Goal: Task Accomplishment & Management: Manage account settings

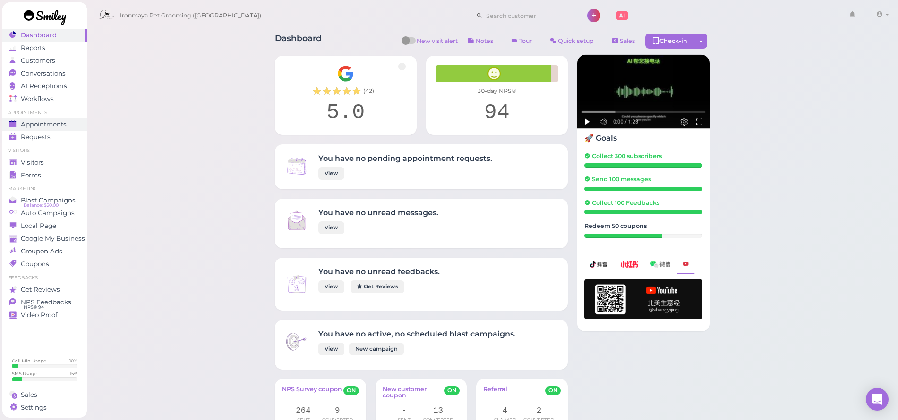
click at [42, 121] on span "Appointments" at bounding box center [44, 124] width 46 height 8
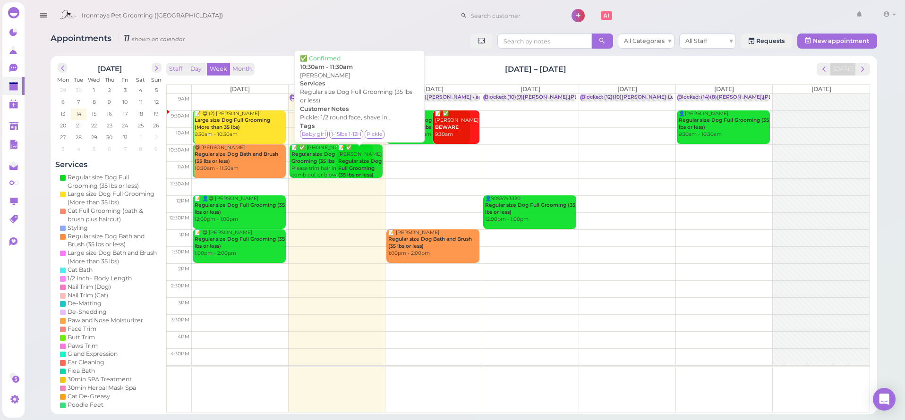
click at [349, 160] on b "Regular size Dog Full Grooming (35 lbs or less)" at bounding box center [359, 168] width 43 height 20
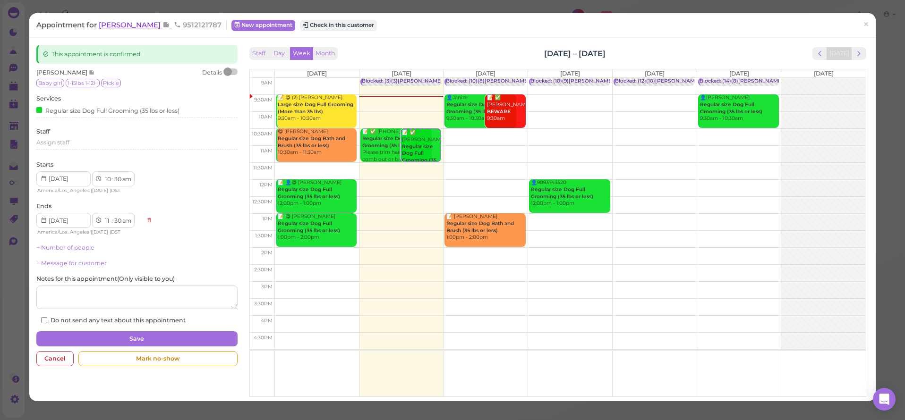
click at [125, 25] on span "[PERSON_NAME]" at bounding box center [131, 24] width 64 height 9
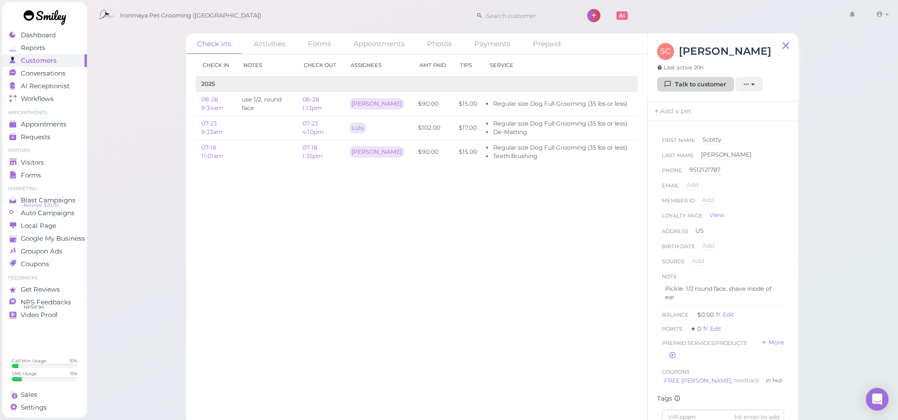
click at [698, 81] on link "Talk to customer" at bounding box center [695, 84] width 77 height 15
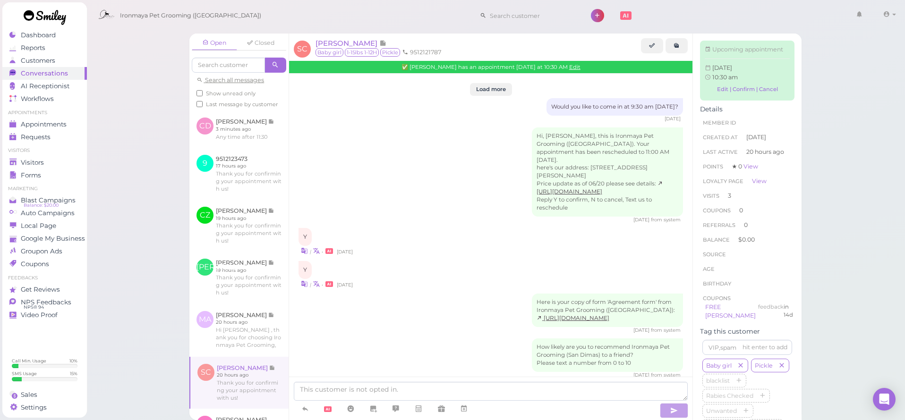
scroll to position [1519, 0]
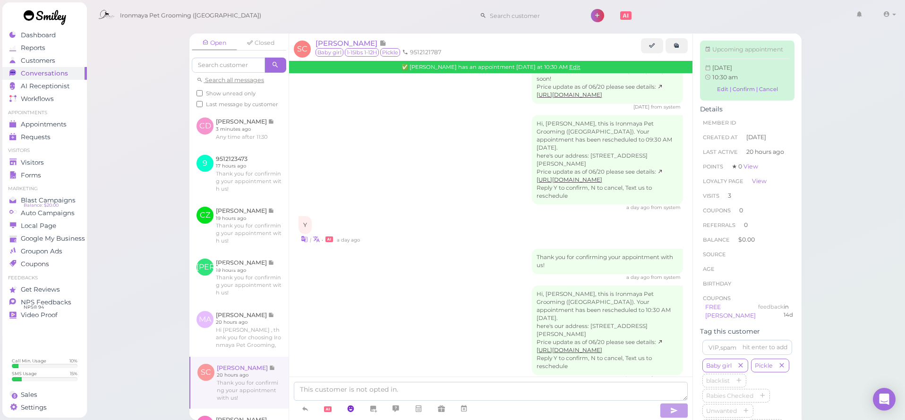
click at [355, 401] on link at bounding box center [350, 409] width 23 height 17
drag, startPoint x: 355, startPoint y: 298, endPoint x: 353, endPoint y: 310, distance: 12.0
click at [355, 387] on div "Y | • 20 hours ago" at bounding box center [490, 401] width 384 height 28
click at [315, 411] on link at bounding box center [305, 409] width 23 height 17
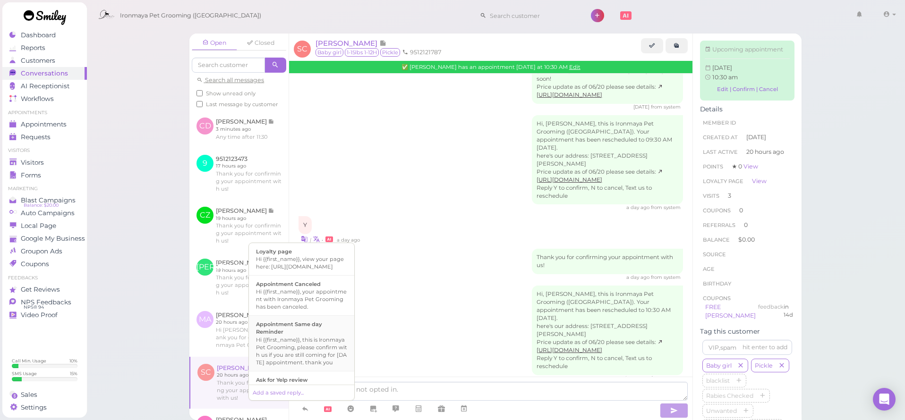
click at [330, 347] on div "Hi {{first_name}}, this is Ironmaya Pet Grooming, please confirm with us if you…" at bounding box center [301, 351] width 91 height 30
type textarea "Hi {{first_name}}, this is Ironmaya Pet Grooming, please confirm with us if you…"
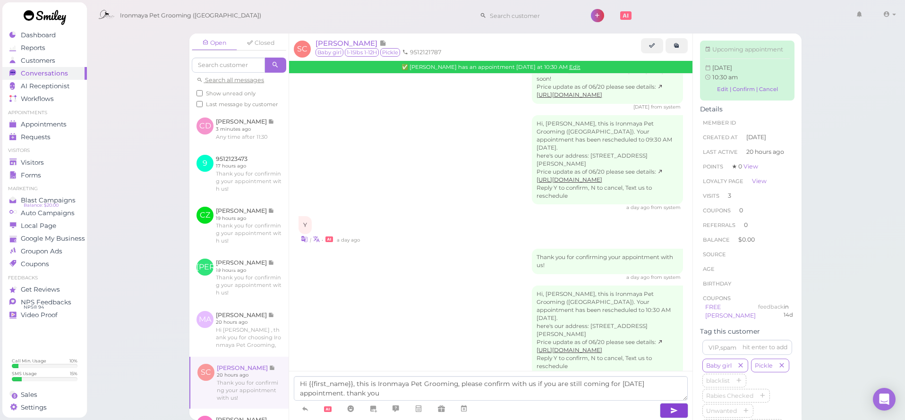
click at [672, 410] on icon "button" at bounding box center [674, 410] width 8 height 9
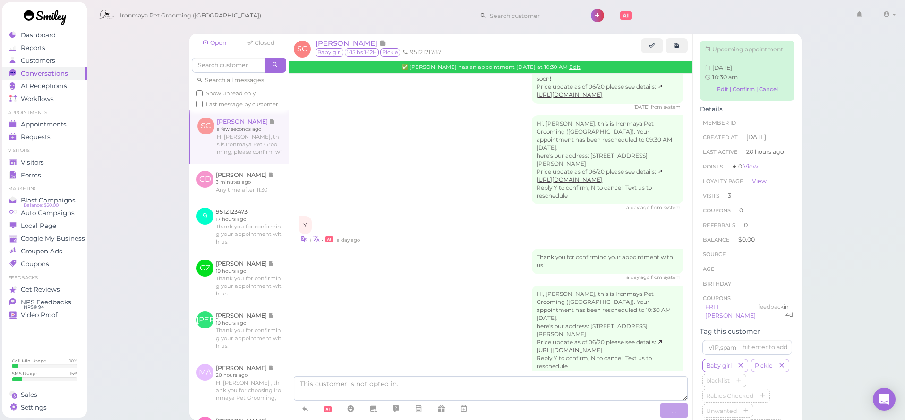
scroll to position [1556, 0]
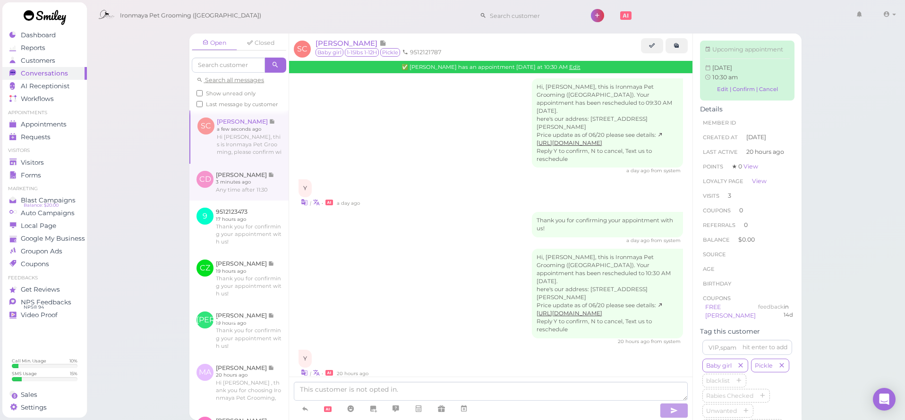
click at [230, 189] on link at bounding box center [238, 182] width 99 height 37
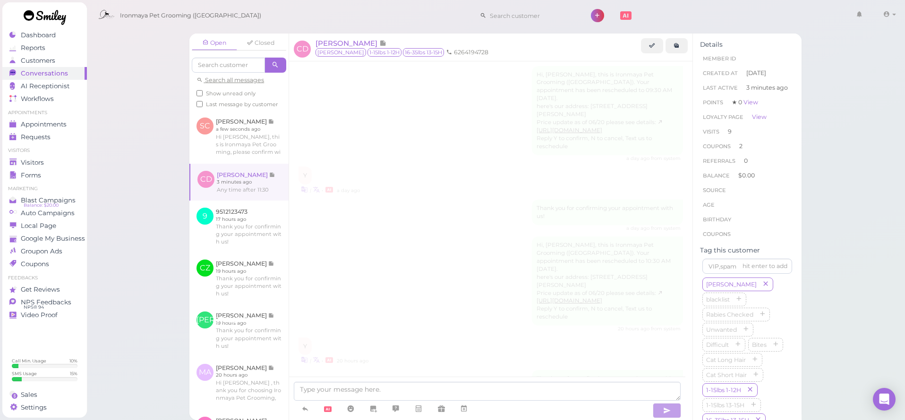
scroll to position [1380, 0]
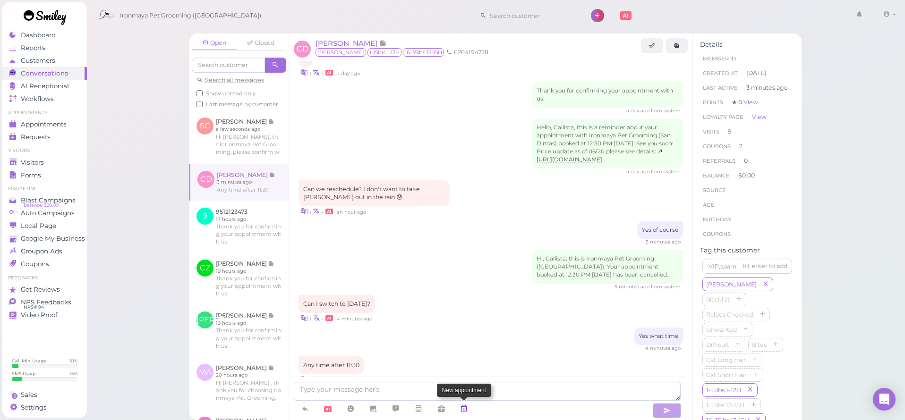
click at [469, 407] on link at bounding box center [463, 409] width 23 height 17
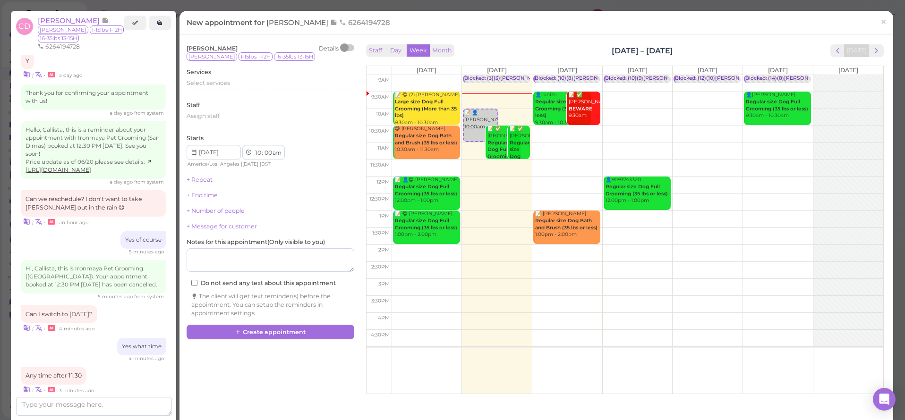
click at [636, 216] on td at bounding box center [637, 219] width 492 height 17
type input "2025-10-16"
select select "1"
select select "pm"
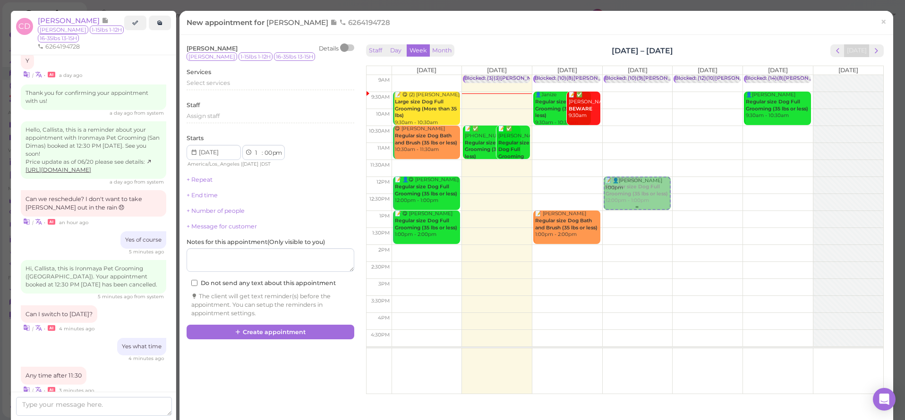
drag, startPoint x: 622, startPoint y: 226, endPoint x: 629, endPoint y: 197, distance: 29.9
click at [629, 75] on div "📝 👤Callista Dawson 1:00pm Blocked: (10)(9)Isaac Ida,SAM • appointment 👤90937433…" at bounding box center [638, 75] width 70 height 0
select select "12"
click at [223, 83] on span "Select services" at bounding box center [208, 82] width 43 height 7
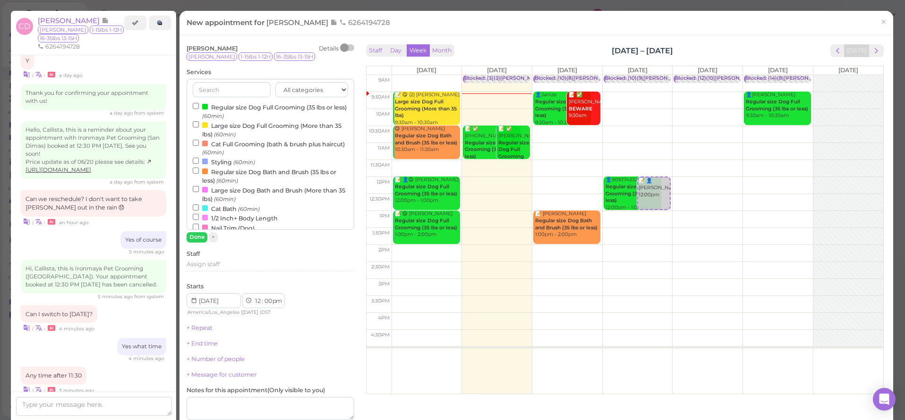
click at [230, 108] on label "Regular size Dog Full Grooming (35 lbs or less) (60min)" at bounding box center [270, 111] width 155 height 18
click at [199, 108] on input "Regular size Dog Full Grooming (35 lbs or less) (60min)" at bounding box center [196, 106] width 6 height 6
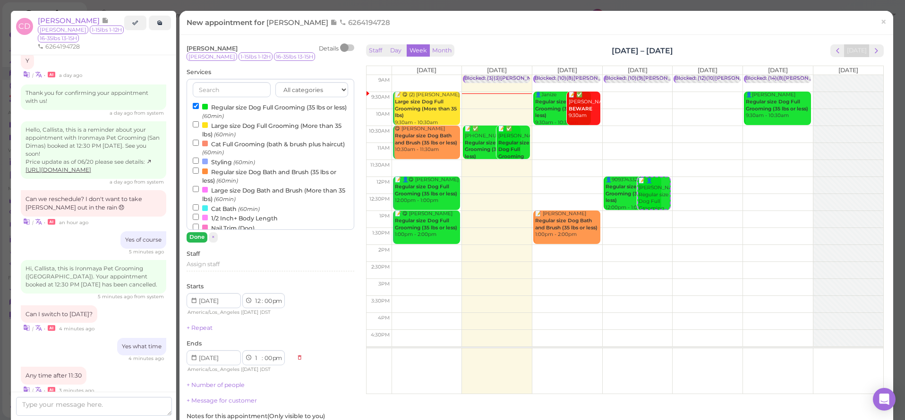
click at [202, 235] on button "Done" at bounding box center [197, 237] width 21 height 10
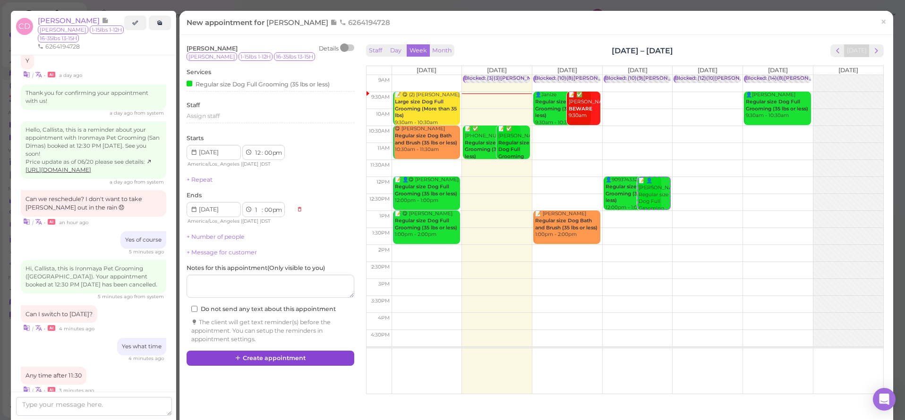
click at [232, 351] on button "Create appointment" at bounding box center [271, 358] width 168 height 15
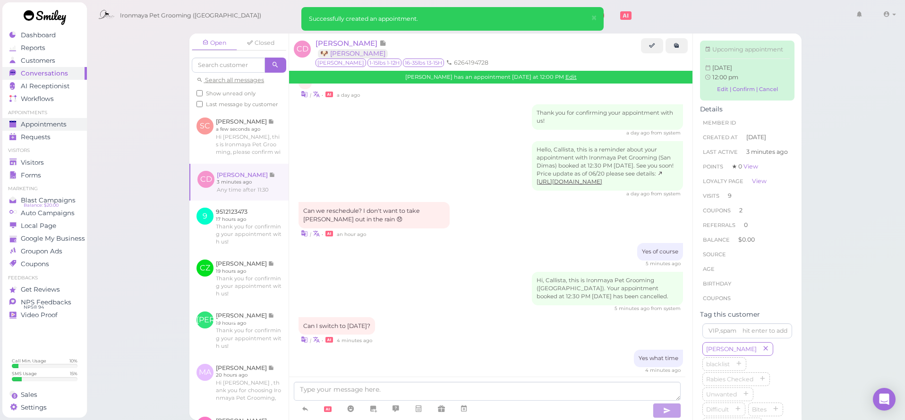
scroll to position [1473, 0]
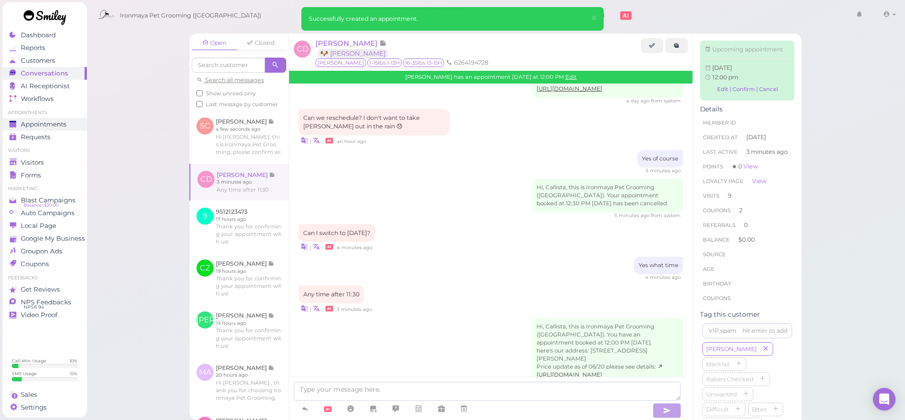
click at [56, 122] on span "Appointments" at bounding box center [44, 124] width 46 height 8
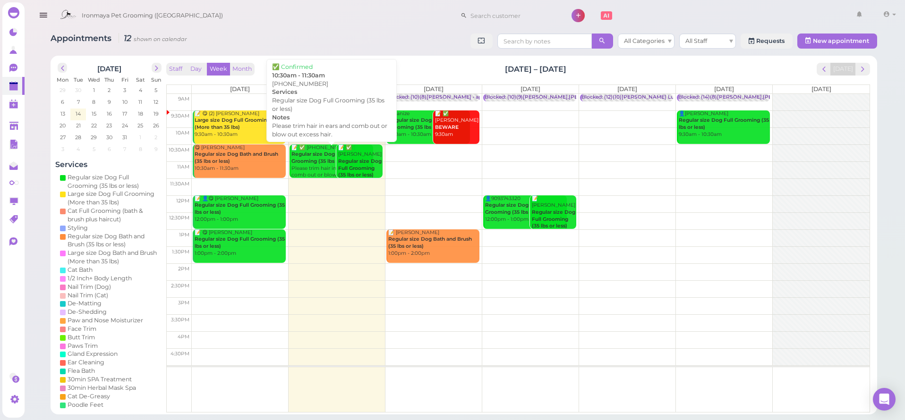
click at [315, 166] on div "📝 ✅ (2) 9512123473 Regular size Dog Full Grooming (35 lbs or less) Please trim …" at bounding box center [332, 169] width 82 height 49
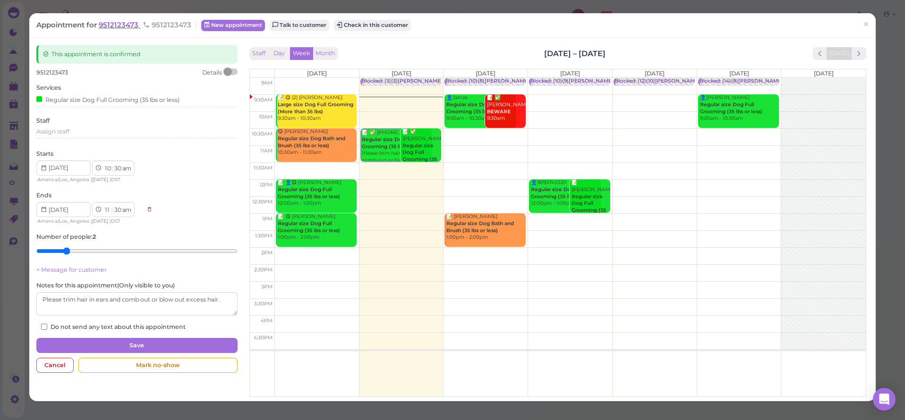
click at [126, 24] on span "9512123473" at bounding box center [120, 24] width 42 height 9
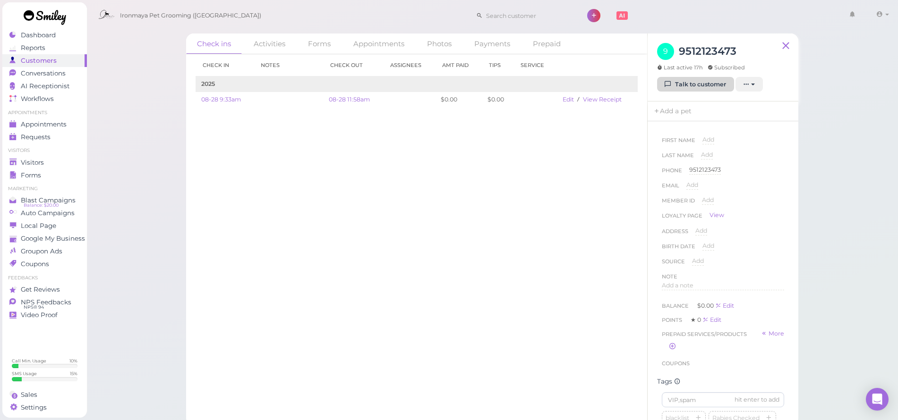
click at [671, 88] on icon at bounding box center [668, 84] width 6 height 7
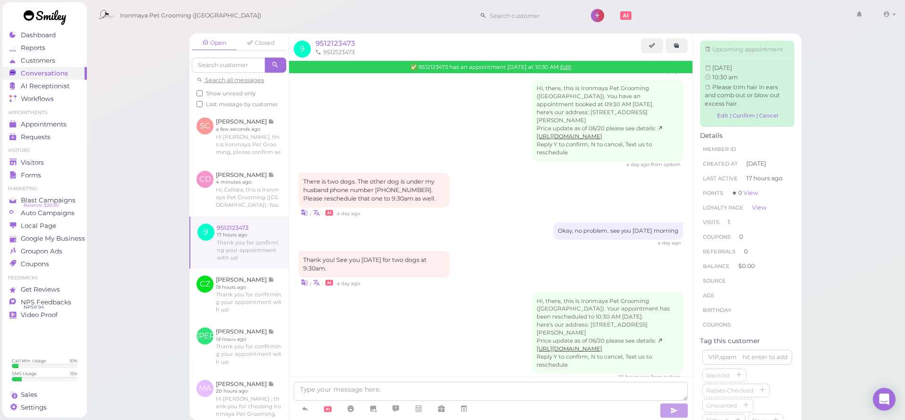
scroll to position [1288, 0]
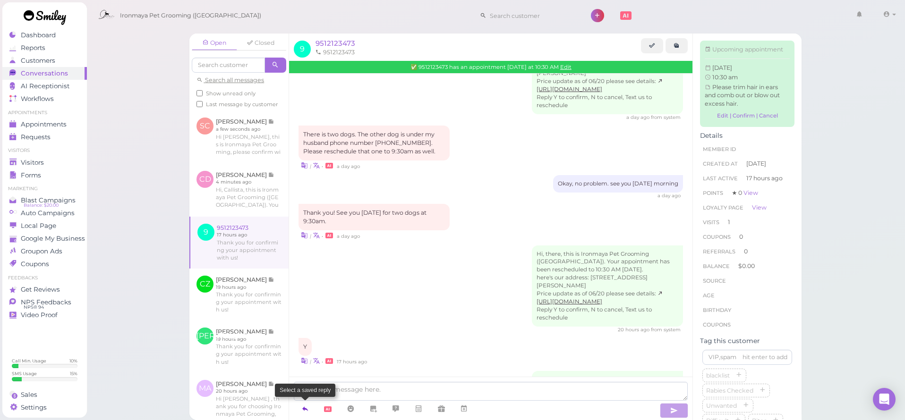
click at [306, 411] on icon at bounding box center [305, 408] width 8 height 9
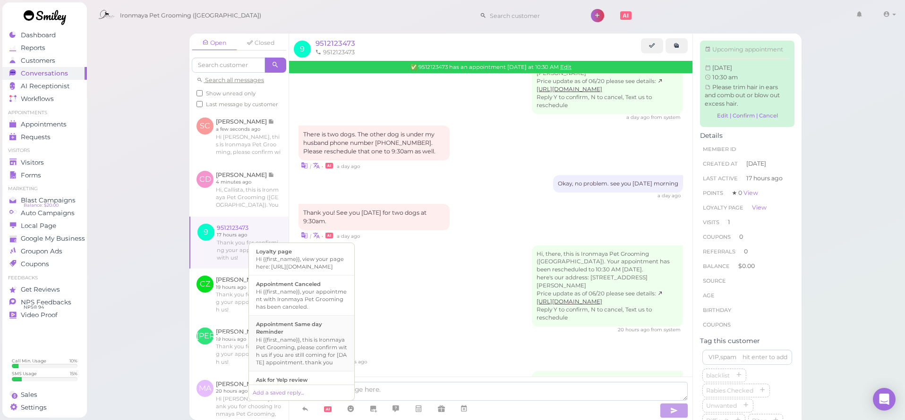
click at [323, 358] on div "Hi {{first_name}}, this is Ironmaya Pet Grooming, please confirm with us if you…" at bounding box center [301, 351] width 91 height 30
type textarea "Hi {{first_name}}, this is Ironmaya Pet Grooming, please confirm with us if you…"
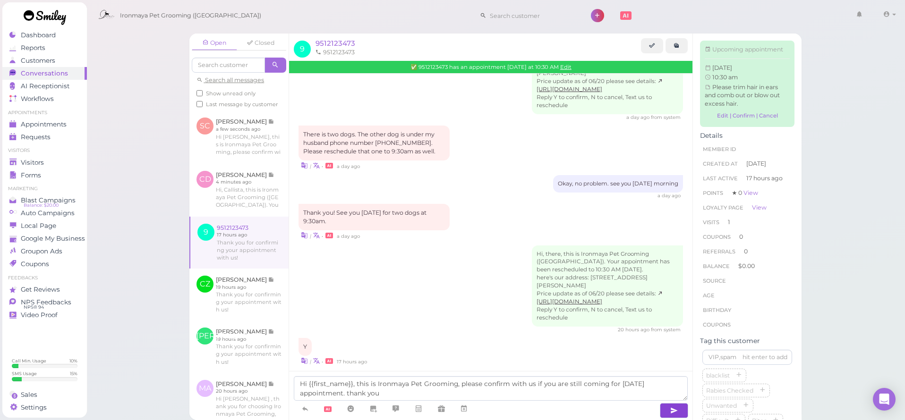
click at [662, 408] on button "button" at bounding box center [674, 410] width 28 height 15
click at [34, 123] on span "Appointments" at bounding box center [44, 124] width 46 height 8
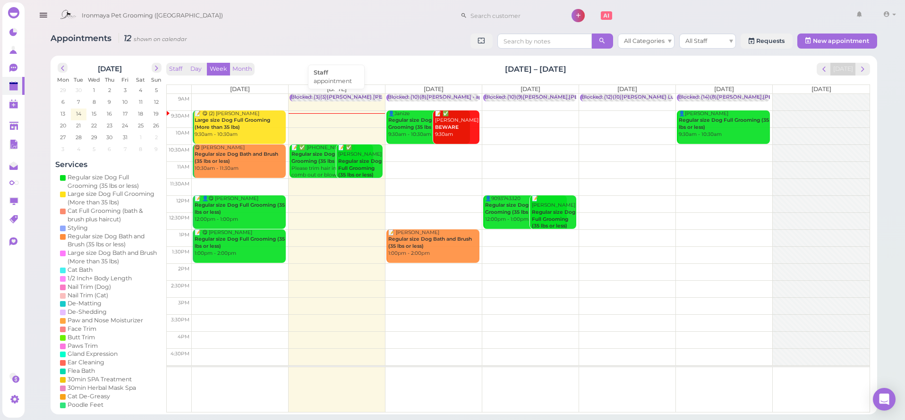
click at [337, 95] on div "Blocked: (3)(3)Ida SAM • appointment" at bounding box center [373, 97] width 164 height 7
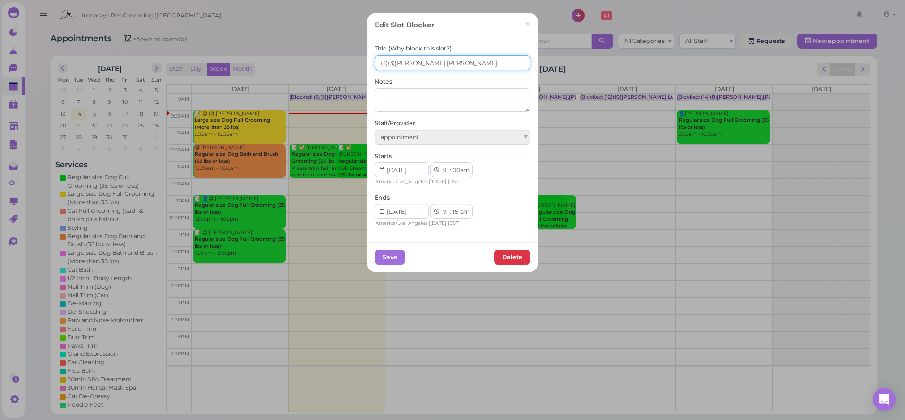
click at [374, 66] on input "(3)(3)Ida SAM" at bounding box center [452, 62] width 156 height 15
click at [375, 64] on input "(3)(3)Ida SAM" at bounding box center [452, 62] width 156 height 15
click at [388, 63] on input "3(3)(3)Ida SAM" at bounding box center [452, 62] width 156 height 15
type input "3(3)/ 3(3)Ida SAM"
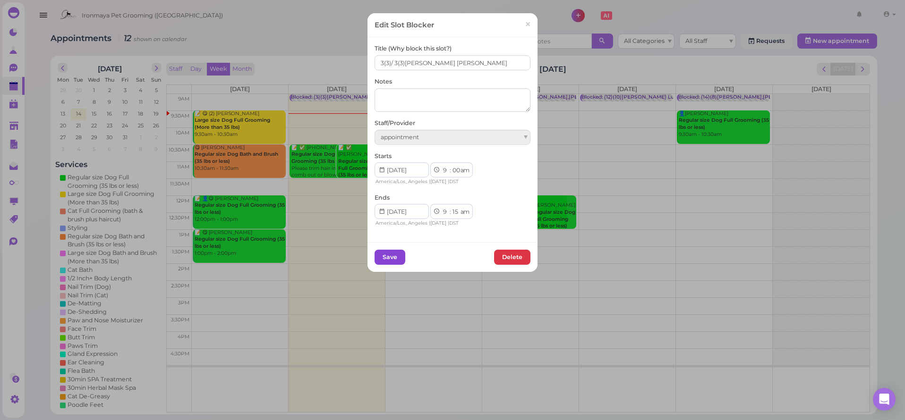
click at [387, 255] on button "Save" at bounding box center [389, 257] width 31 height 15
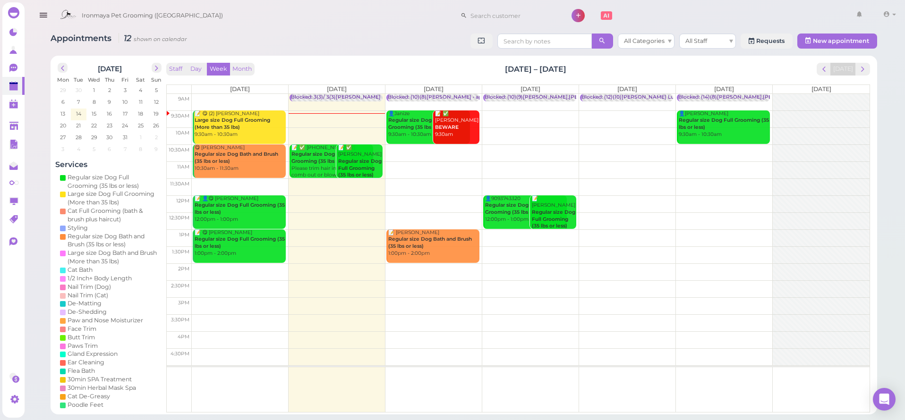
click at [417, 94] on div "Blocked: (10)(8)Isaac Ida • appointment" at bounding box center [448, 97] width 120 height 7
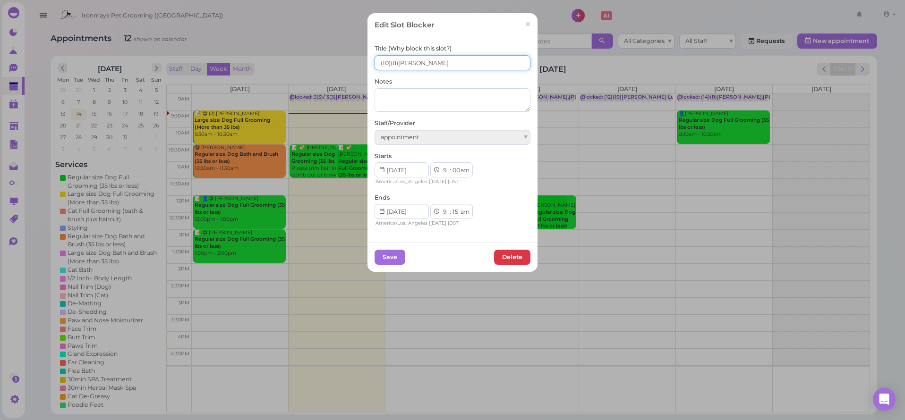
click at [388, 63] on input "(10)(8)Isaac Ida" at bounding box center [452, 62] width 156 height 15
click at [376, 67] on input "(10)2(8)Isaac Ida" at bounding box center [452, 62] width 156 height 15
click at [375, 68] on input "(10)2(8)Isaac Ida" at bounding box center [452, 62] width 156 height 15
click at [374, 63] on input "(10)2(8)Isaac Ida" at bounding box center [452, 62] width 156 height 15
click at [391, 64] on input "3(10)2(8)Isaac Ida" at bounding box center [452, 62] width 156 height 15
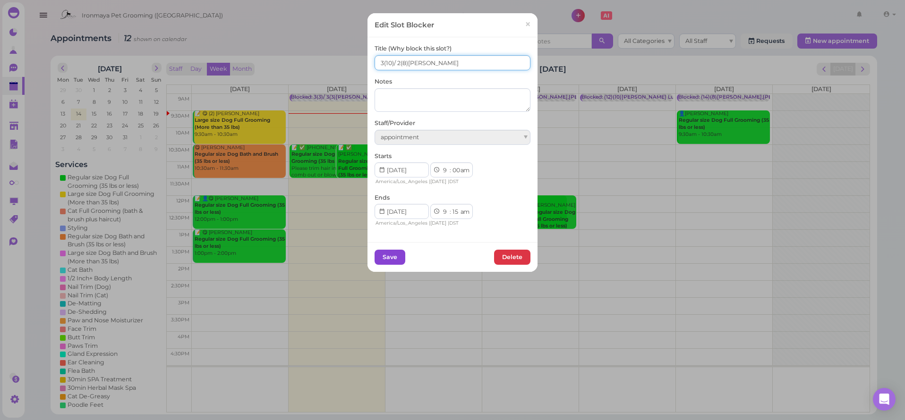
type input "3(10)/ 2(8)[PERSON_NAME]"
click at [390, 253] on button "Save" at bounding box center [389, 257] width 31 height 15
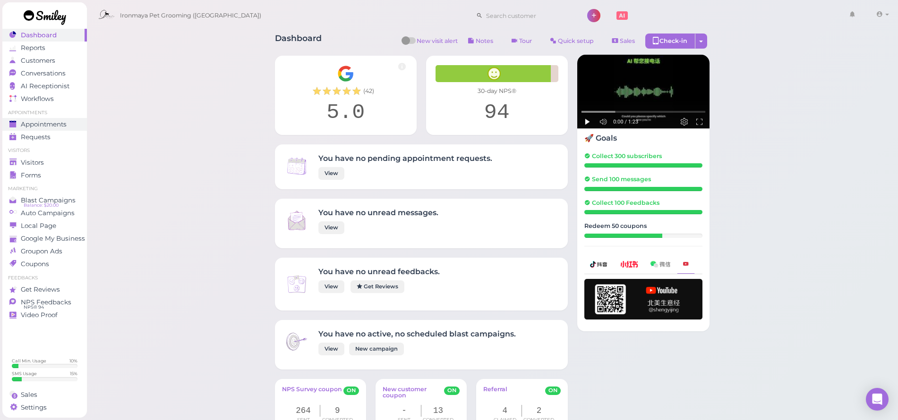
click at [63, 122] on span "Appointments" at bounding box center [44, 124] width 46 height 8
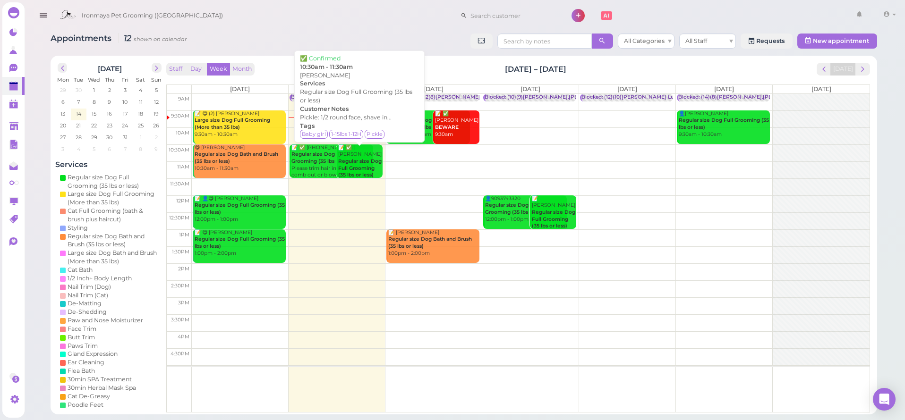
click at [355, 160] on b "Regular size Dog Full Grooming (35 lbs or less)" at bounding box center [359, 168] width 43 height 20
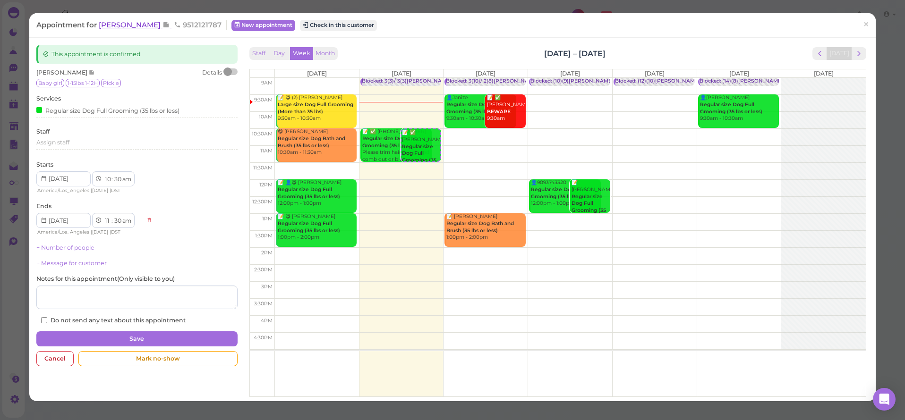
click at [110, 23] on span "[PERSON_NAME]" at bounding box center [131, 24] width 64 height 9
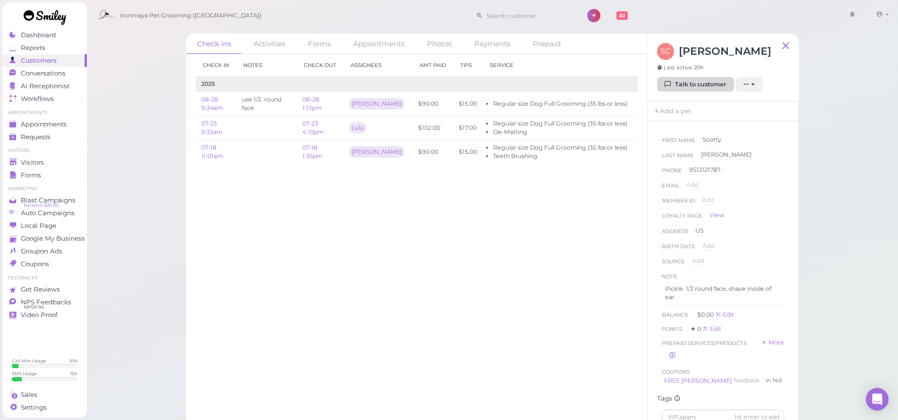
click at [693, 85] on link "Talk to customer" at bounding box center [695, 84] width 77 height 15
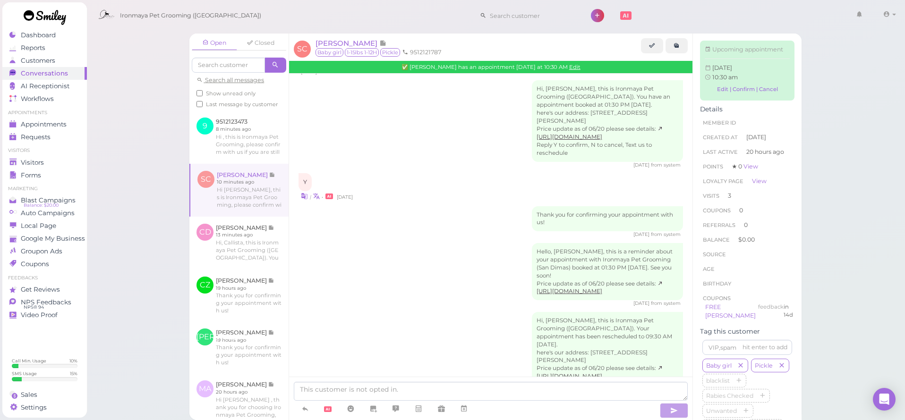
scroll to position [1534, 0]
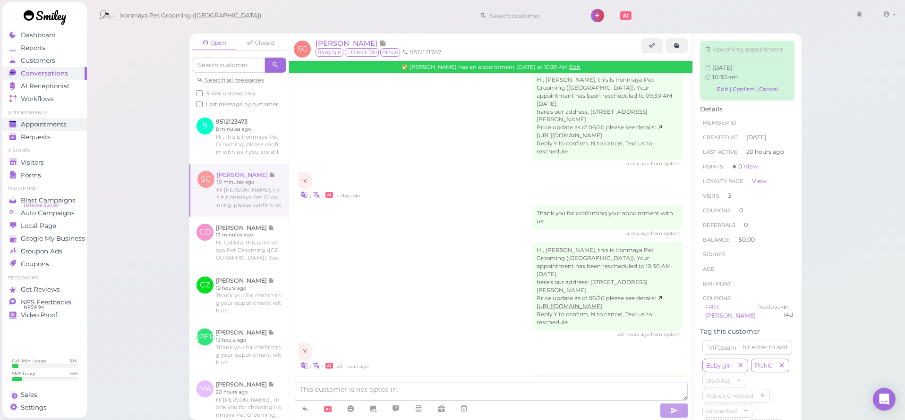
click at [40, 124] on span "Appointments" at bounding box center [44, 124] width 46 height 8
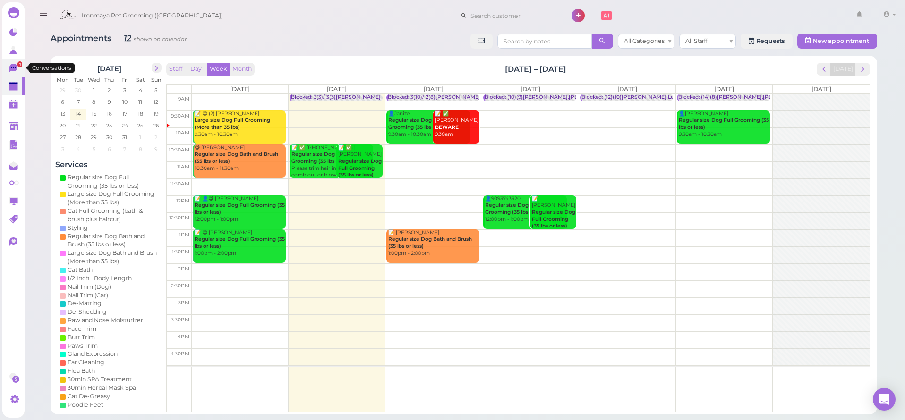
click at [11, 71] on icon at bounding box center [14, 69] width 10 height 10
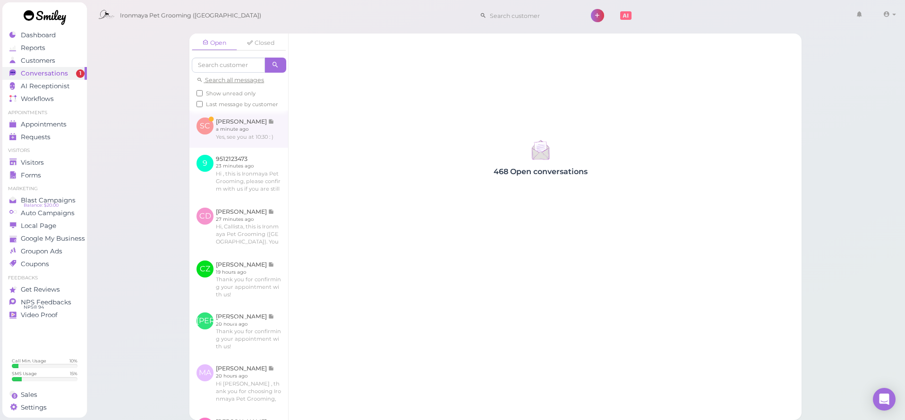
click at [256, 147] on link at bounding box center [238, 129] width 99 height 37
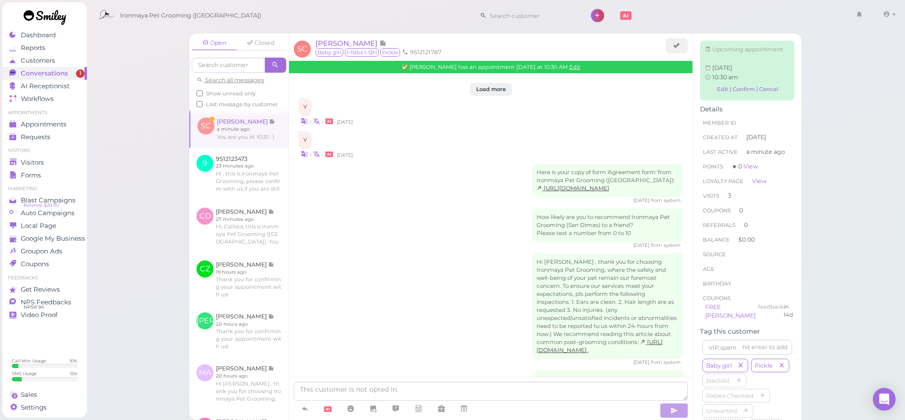
scroll to position [1478, 0]
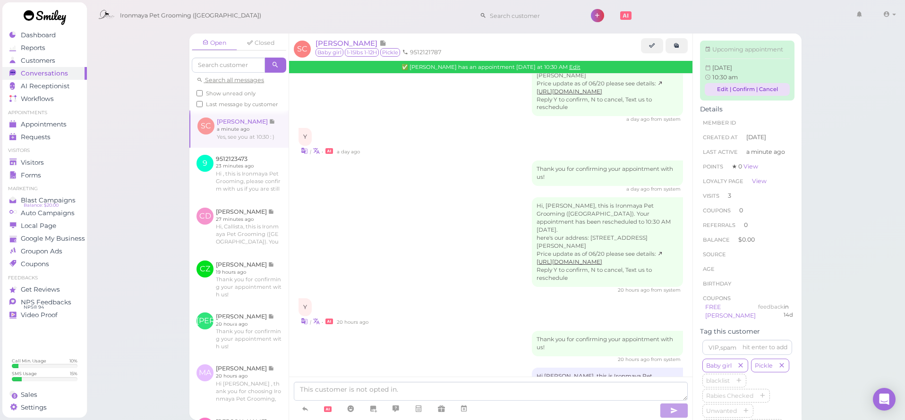
click at [743, 96] on link "Edit | Confirm | Cancel" at bounding box center [747, 89] width 85 height 13
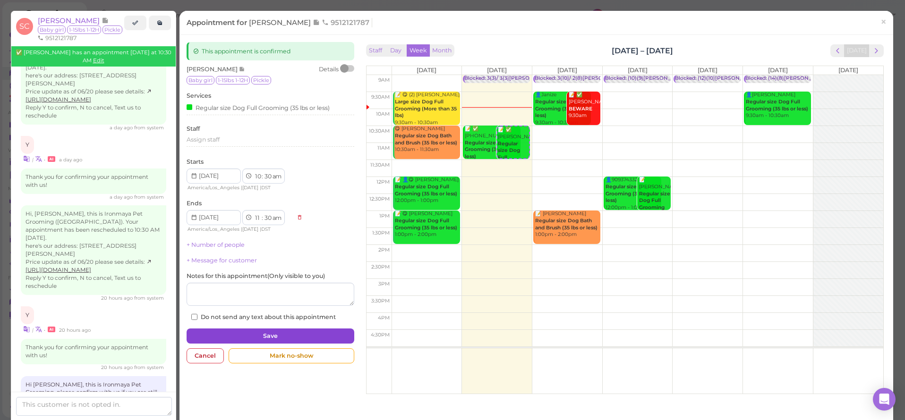
click at [264, 330] on button "Save" at bounding box center [271, 336] width 168 height 15
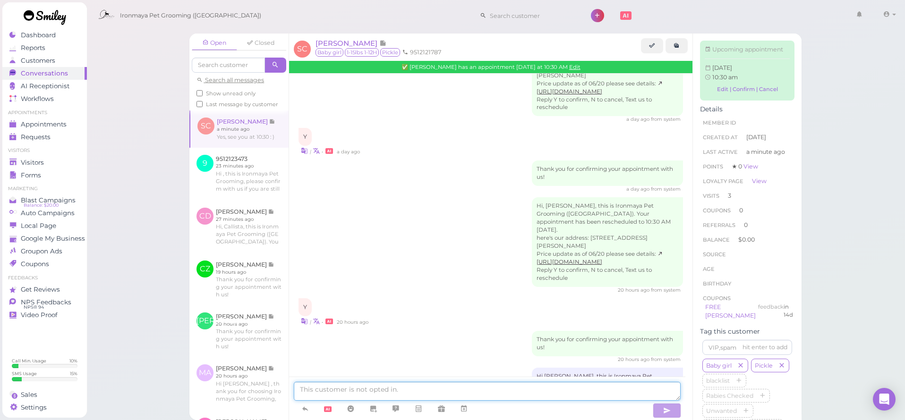
drag, startPoint x: 362, startPoint y: 393, endPoint x: 361, endPoint y: 388, distance: 5.3
click at [362, 393] on textarea at bounding box center [487, 391] width 387 height 19
type textarea "Thank you"
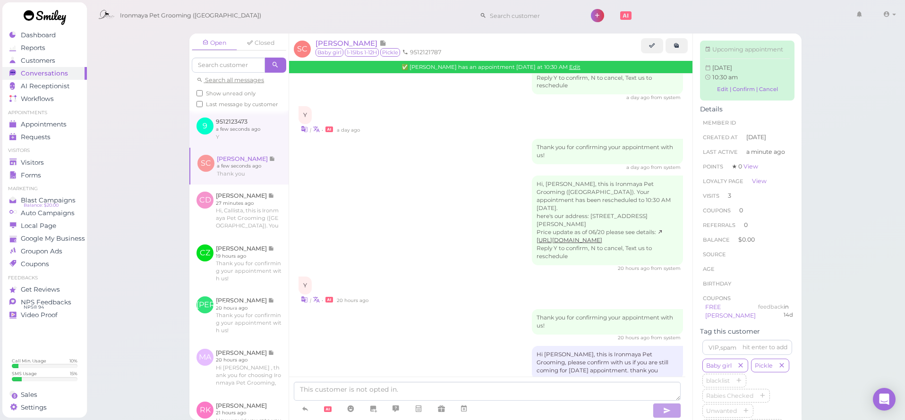
click at [204, 147] on link at bounding box center [238, 129] width 99 height 37
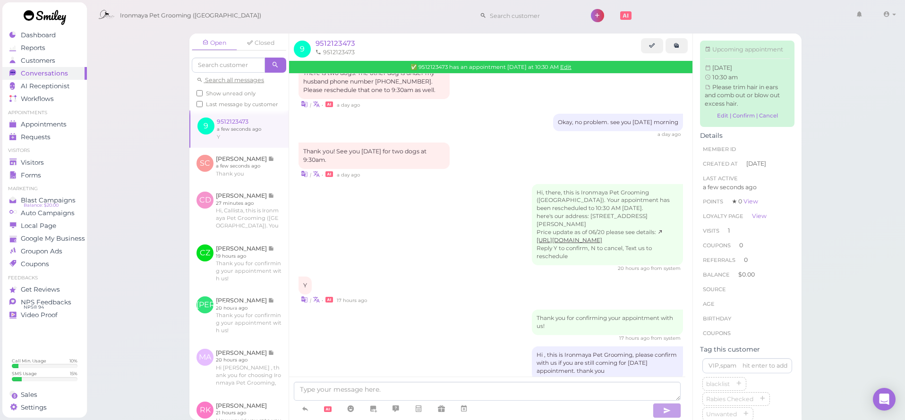
scroll to position [1363, 0]
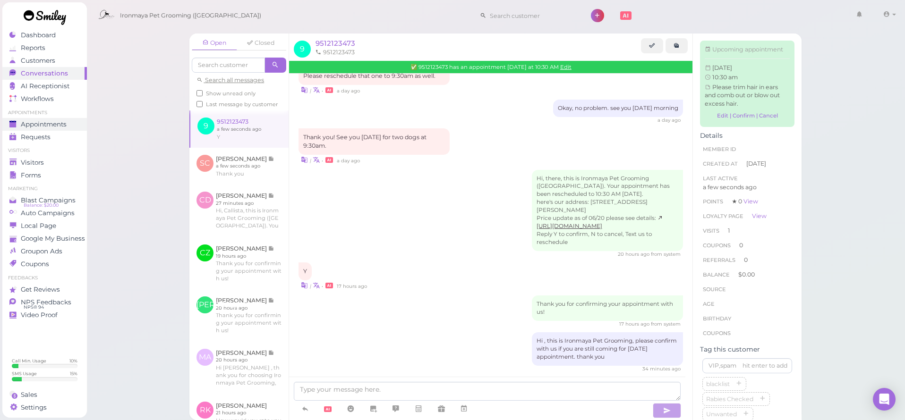
click at [57, 118] on link "Appointments" at bounding box center [44, 124] width 85 height 13
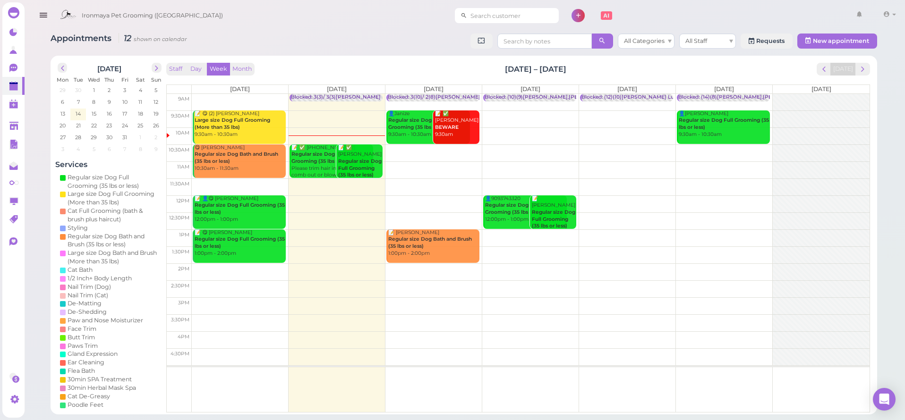
click at [477, 17] on input at bounding box center [513, 15] width 92 height 15
type input "6263826679"
click at [471, 32] on span "[PERSON_NAME]" at bounding box center [472, 32] width 52 height 7
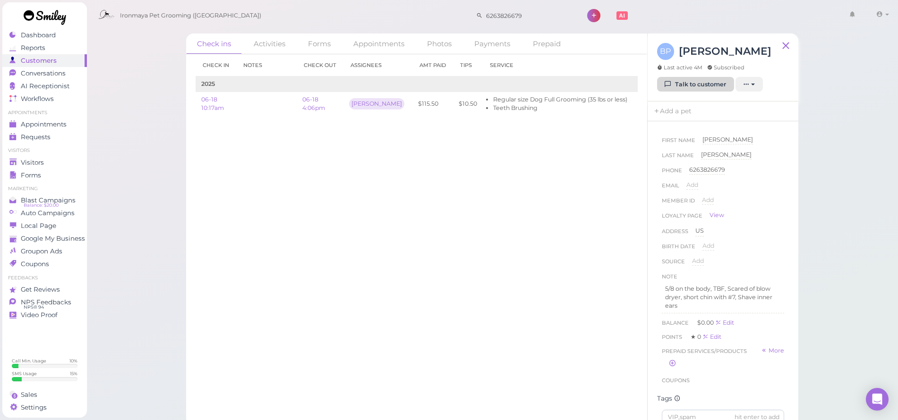
click at [676, 84] on link "Talk to customer" at bounding box center [695, 84] width 77 height 15
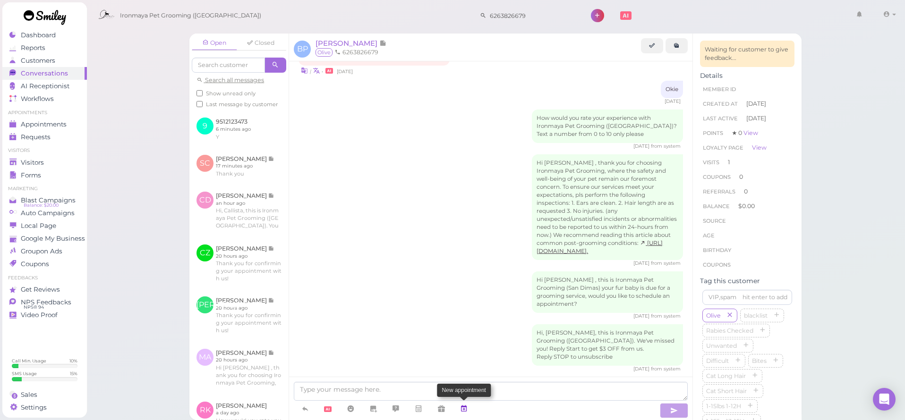
click at [470, 412] on link at bounding box center [463, 409] width 23 height 17
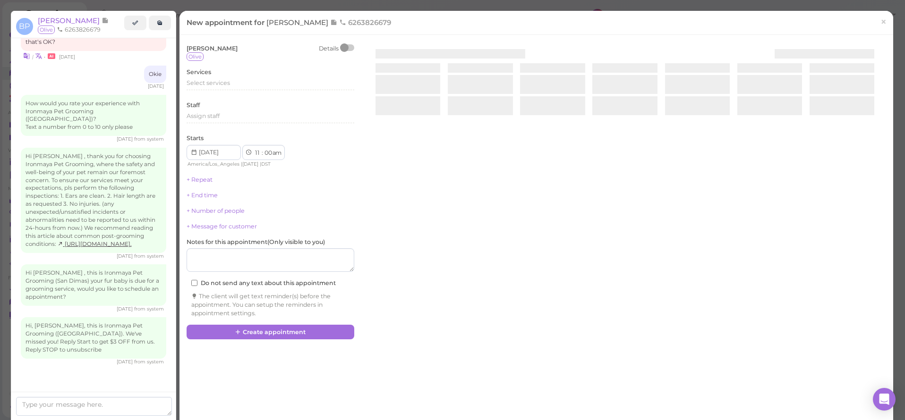
scroll to position [309, 0]
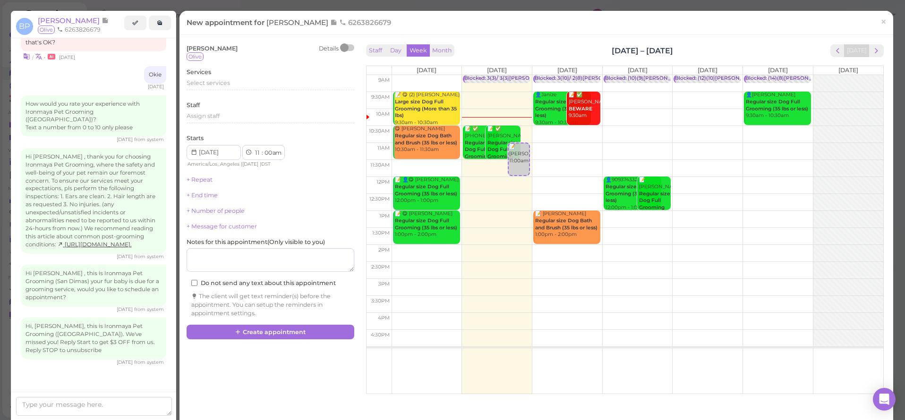
click at [598, 113] on td at bounding box center [637, 117] width 492 height 17
type input "2025-10-16"
select select "10"
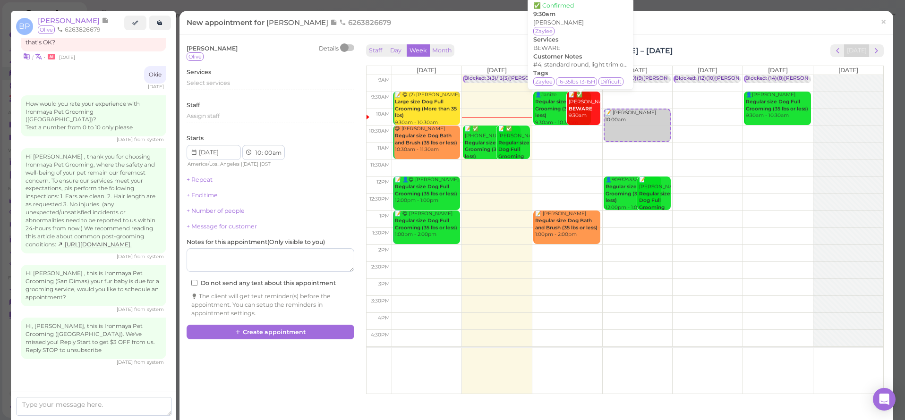
click at [593, 113] on div "📝 ✅ Janize Arellano BEWARE 9:30am" at bounding box center [584, 106] width 32 height 28
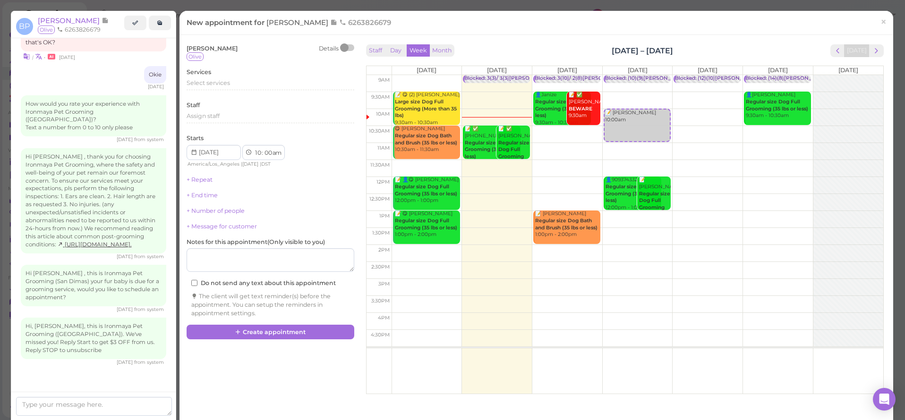
click at [598, 111] on td at bounding box center [637, 117] width 492 height 17
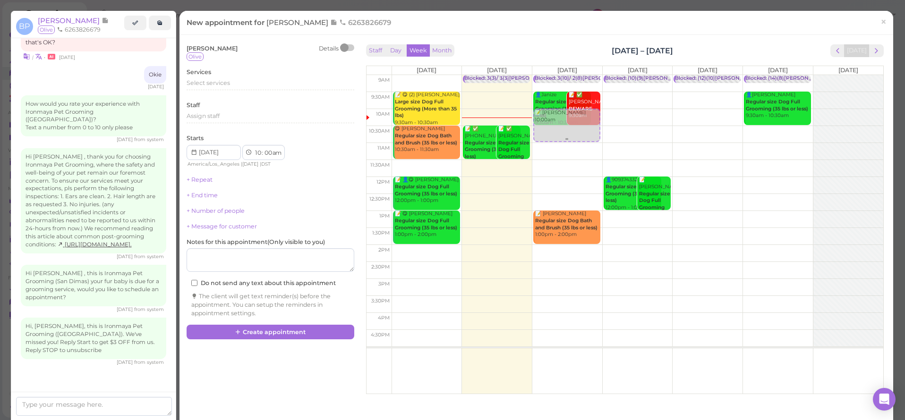
drag, startPoint x: 609, startPoint y: 115, endPoint x: 564, endPoint y: 112, distance: 45.0
click at [564, 75] on tr "📝 😋 (2) Monika Artiles Large size Dog Full Grooming (More than 35 lbs) 9:30am -…" at bounding box center [624, 75] width 517 height 0
type input "2025-10-15"
click at [243, 84] on div "Select services" at bounding box center [271, 83] width 168 height 9
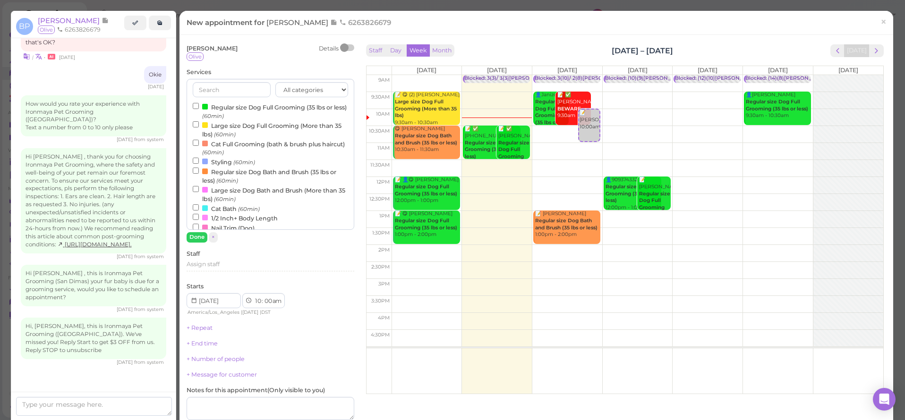
click at [246, 108] on label "Regular size Dog Full Grooming (35 lbs or less) (60min)" at bounding box center [270, 111] width 155 height 18
click at [199, 108] on input "Regular size Dog Full Grooming (35 lbs or less) (60min)" at bounding box center [196, 106] width 6 height 6
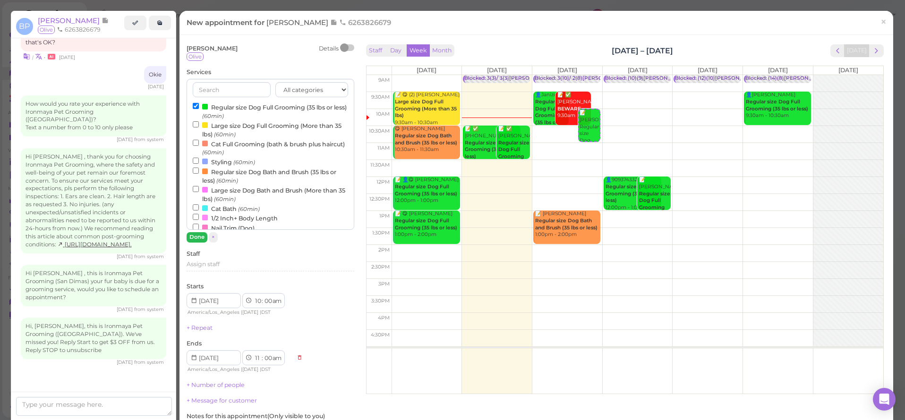
click at [205, 238] on button "Done" at bounding box center [197, 237] width 21 height 10
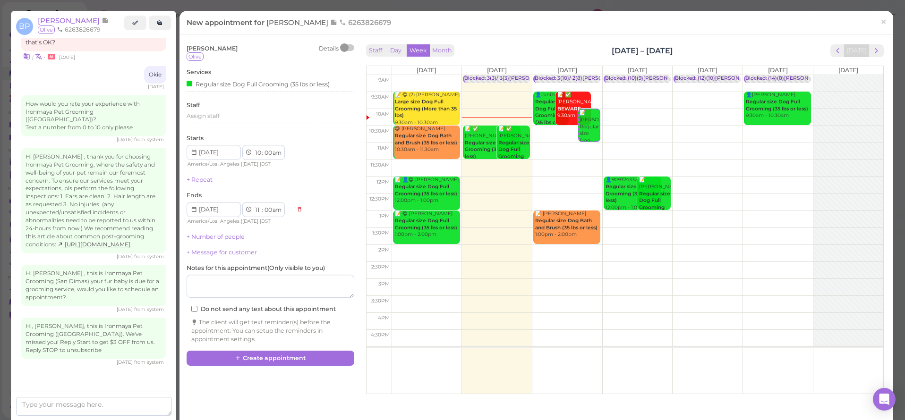
click at [224, 345] on div "Brian Phan Details Olive Services Regular size Dog Full Grooming (35 lbs or les…" at bounding box center [270, 196] width 177 height 309
click at [224, 346] on div "Brian Phan Details Olive Services Regular size Dog Full Grooming (35 lbs or les…" at bounding box center [270, 204] width 177 height 324
click at [226, 351] on button "Create appointment" at bounding box center [271, 358] width 168 height 15
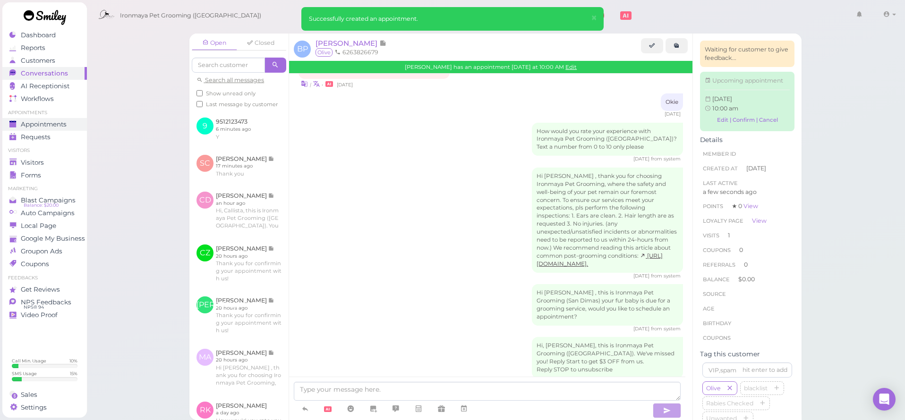
click at [53, 129] on link "Appointments" at bounding box center [44, 124] width 85 height 13
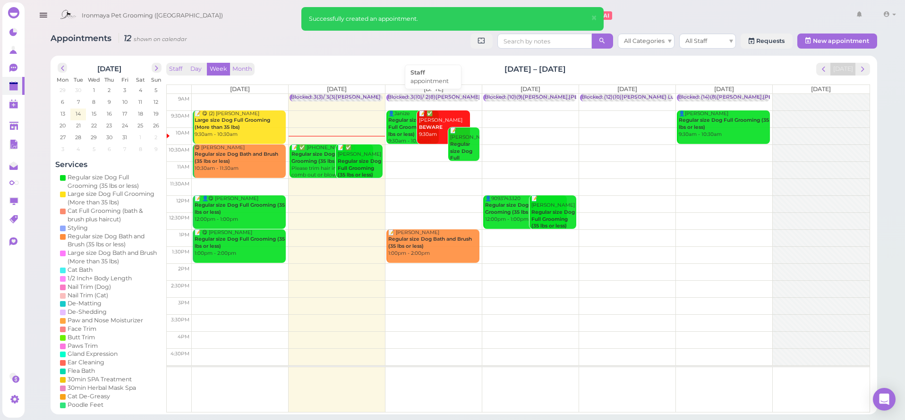
click at [411, 94] on div "Blocked: 3(10)/ 2(8)Isaac Ida • appointment" at bounding box center [452, 97] width 129 height 7
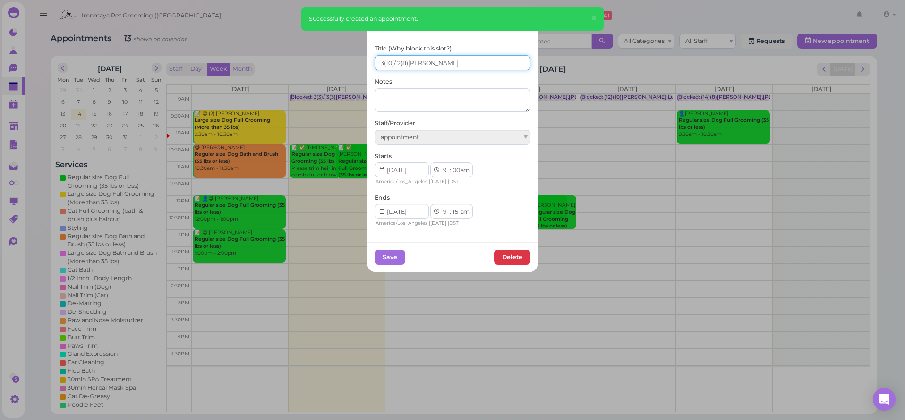
click at [395, 64] on input "3(10)/ 2(8)Isaac Ida" at bounding box center [452, 62] width 156 height 15
click at [375, 63] on input "3(10)/ 3(8)Isaac Ida" at bounding box center [452, 62] width 156 height 15
click at [375, 65] on input "3(10)/ 3(8)Isaac Ida" at bounding box center [452, 62] width 156 height 15
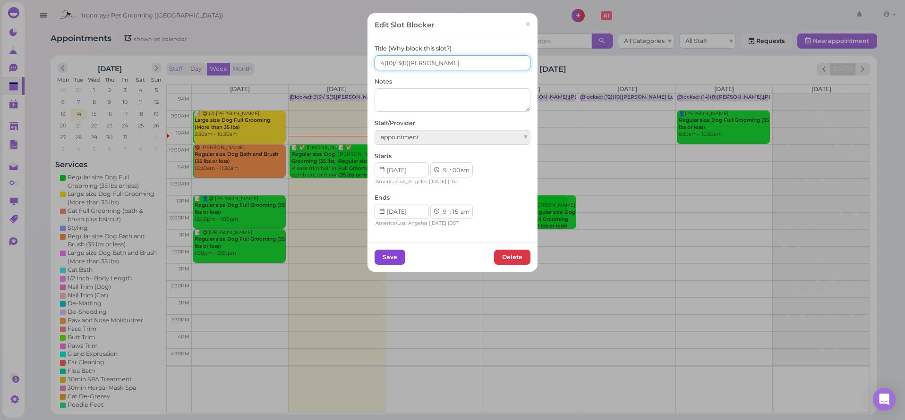
type input "4(10)/ 3(8)Isaac Ida"
click at [383, 256] on button "Save" at bounding box center [389, 257] width 31 height 15
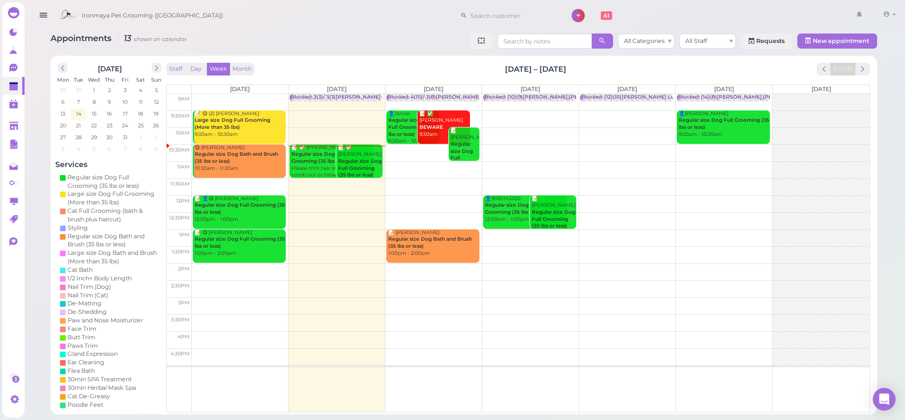
click at [360, 158] on b "Regular size Dog Full Grooming (35 lbs or less)" at bounding box center [359, 168] width 43 height 20
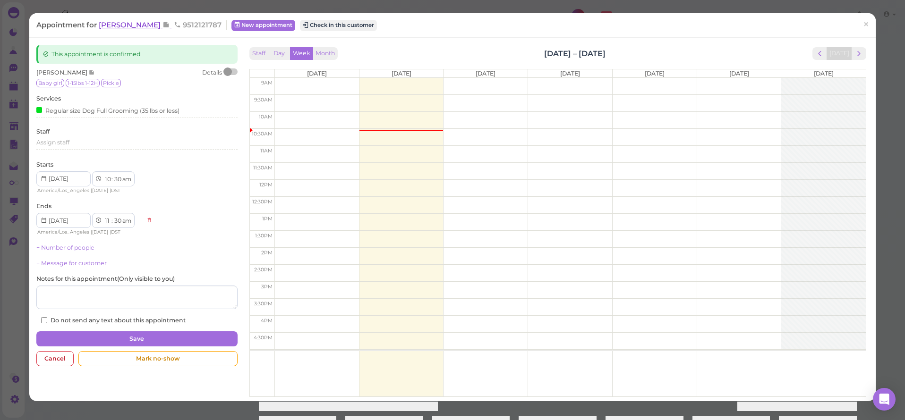
click at [134, 28] on span "[PERSON_NAME]" at bounding box center [131, 24] width 64 height 9
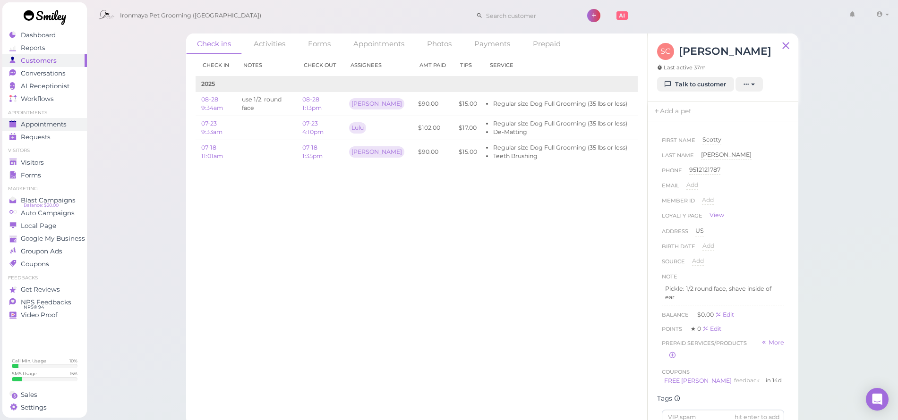
click at [56, 121] on span "Appointments" at bounding box center [44, 124] width 46 height 8
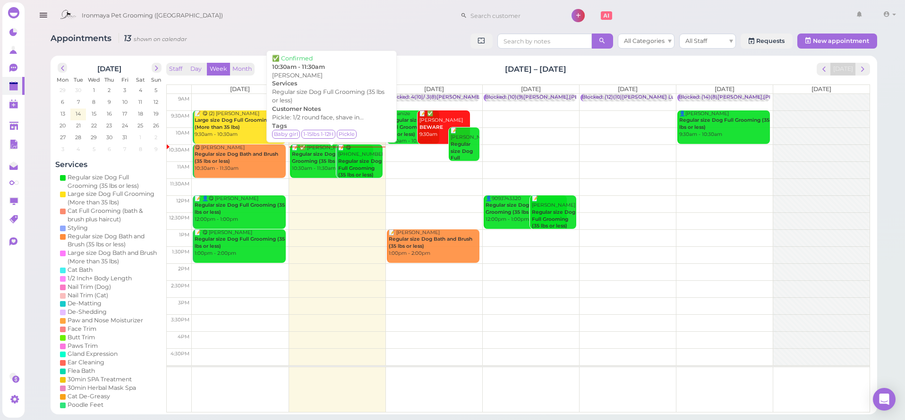
click at [317, 161] on b "Regular size Dog Full Grooming (35 lbs or less)" at bounding box center [322, 157] width 62 height 13
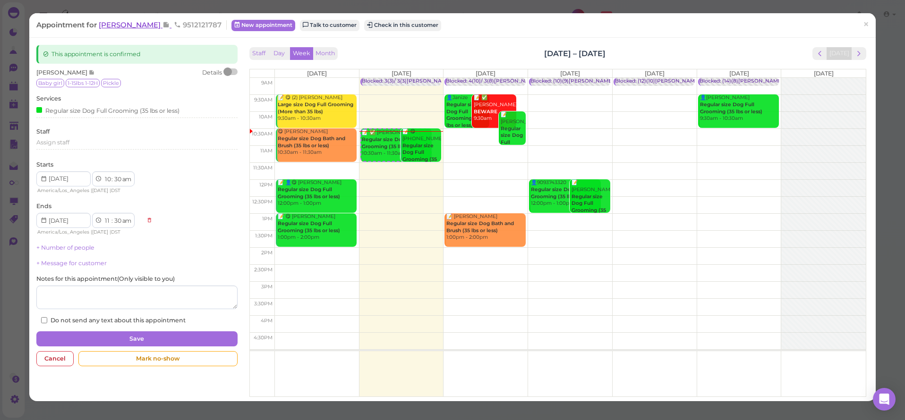
click at [120, 27] on span "[PERSON_NAME]" at bounding box center [131, 24] width 64 height 9
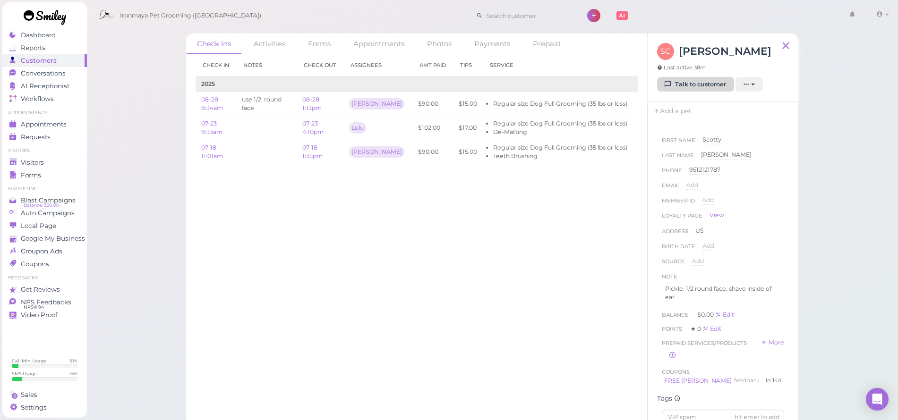
click at [709, 78] on link "Talk to customer" at bounding box center [695, 84] width 77 height 15
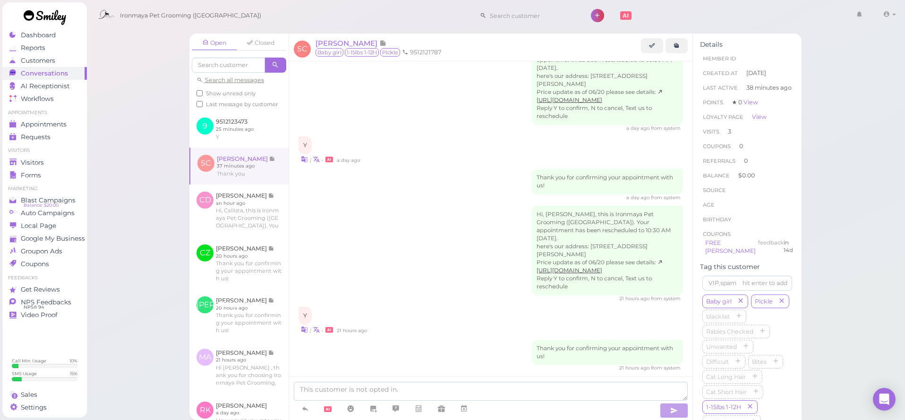
scroll to position [1474, 0]
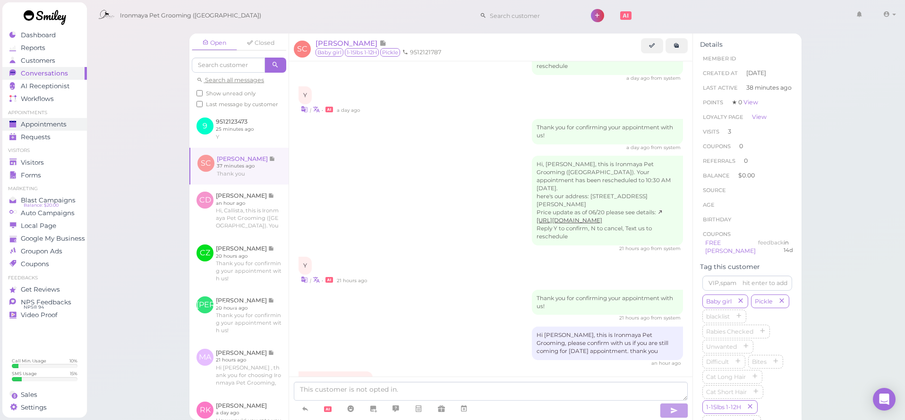
click at [43, 125] on span "Appointments" at bounding box center [44, 124] width 46 height 8
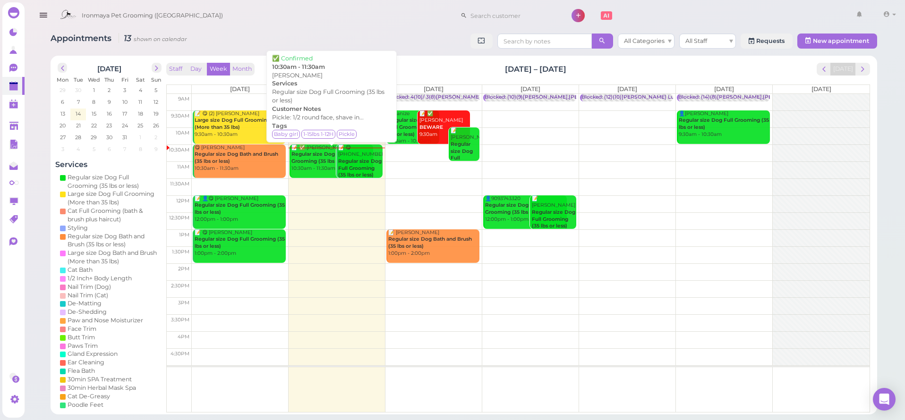
click at [319, 162] on b "Regular size Dog Full Grooming (35 lbs or less)" at bounding box center [322, 157] width 62 height 13
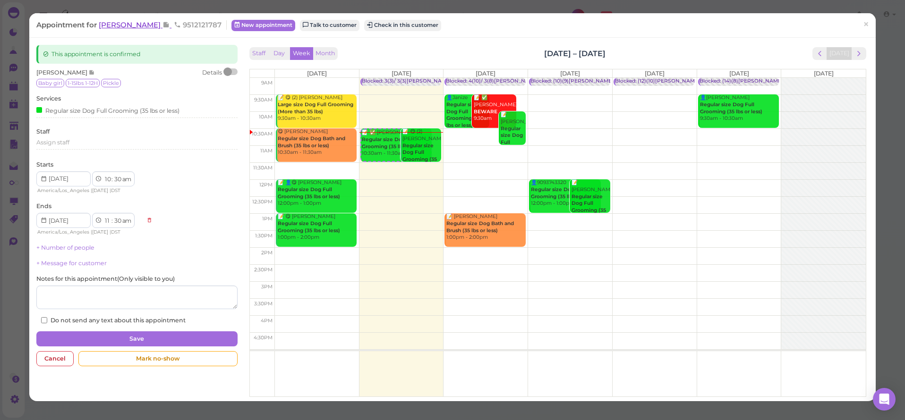
click at [118, 25] on span "[PERSON_NAME]" at bounding box center [131, 24] width 64 height 9
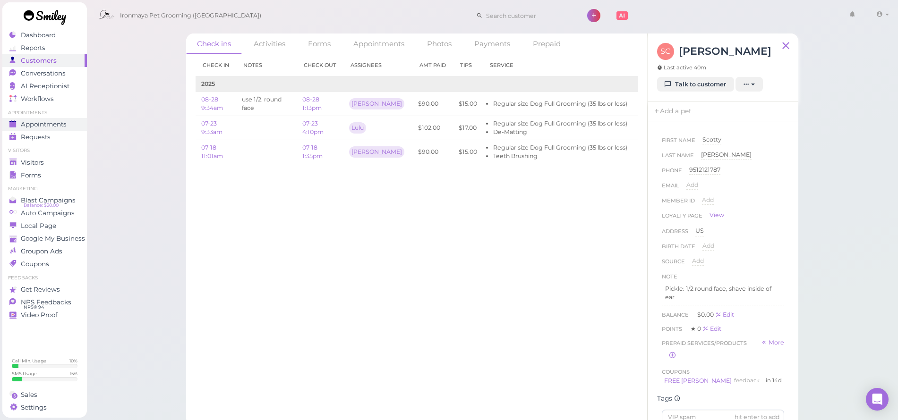
click at [48, 121] on span "Appointments" at bounding box center [44, 124] width 46 height 8
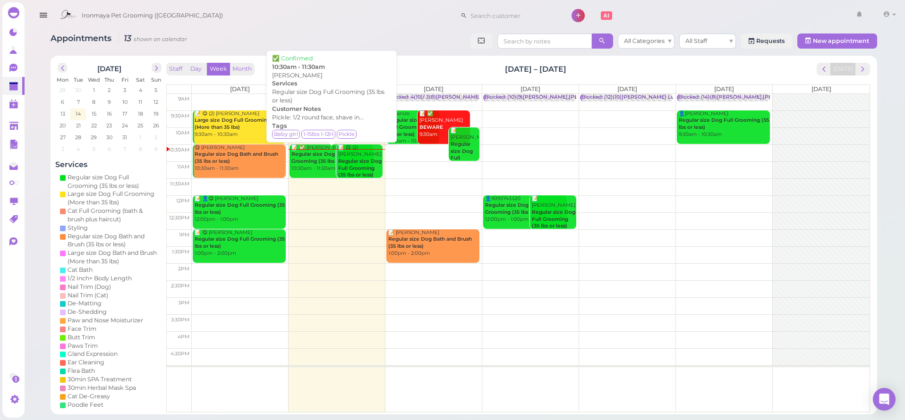
click at [318, 162] on b "Regular size Dog Full Grooming (35 lbs or less)" at bounding box center [322, 157] width 62 height 13
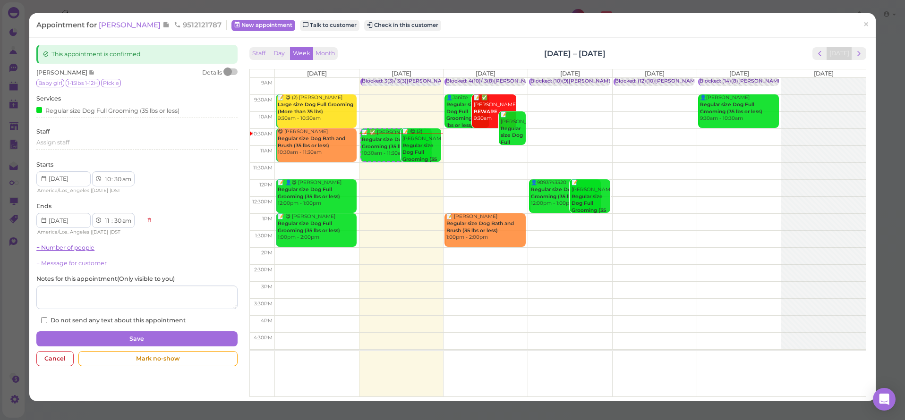
click at [68, 244] on link "+ Number of people" at bounding box center [65, 247] width 58 height 7
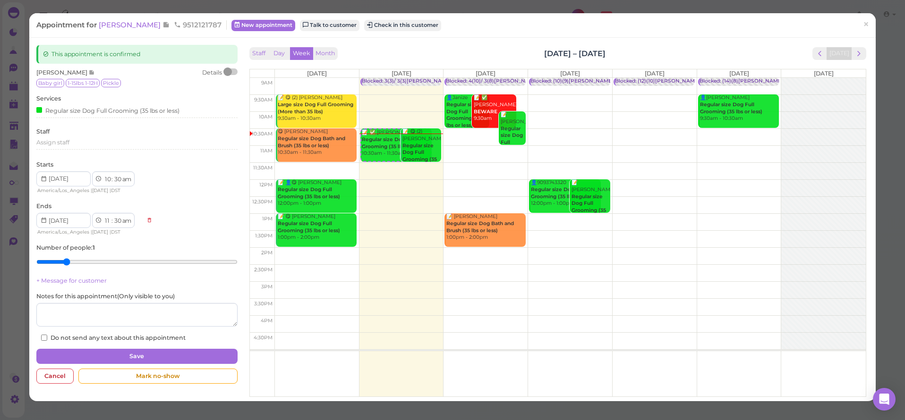
type input "2"
click at [68, 263] on input "range" at bounding box center [136, 262] width 201 height 15
click at [87, 357] on button "Save" at bounding box center [136, 356] width 201 height 15
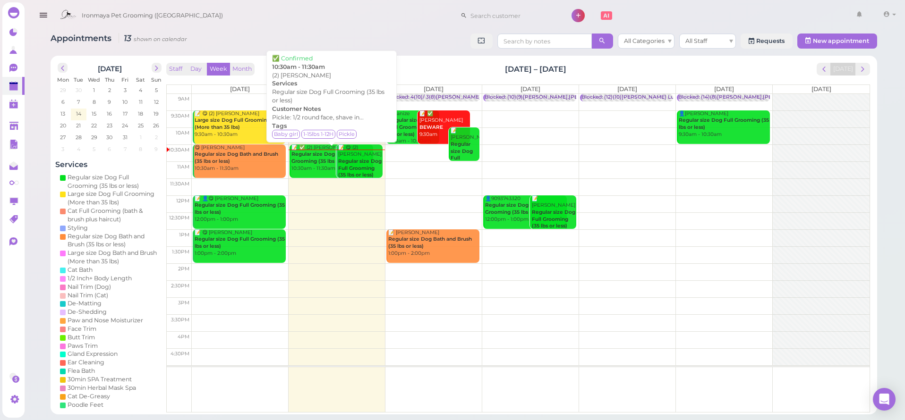
click at [315, 167] on div "📝 ✅ (2) [PERSON_NAME] Regular size Dog Full Grooming (35 lbs or less) 10:30am -…" at bounding box center [332, 159] width 82 height 28
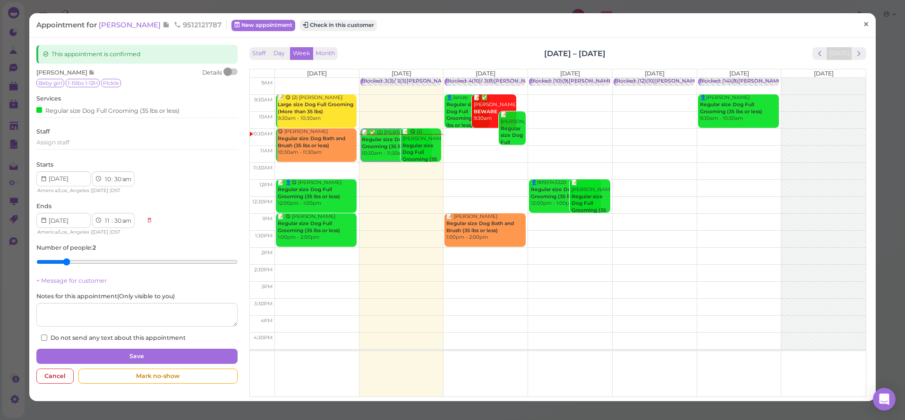
click at [866, 24] on link "×" at bounding box center [865, 25] width 17 height 22
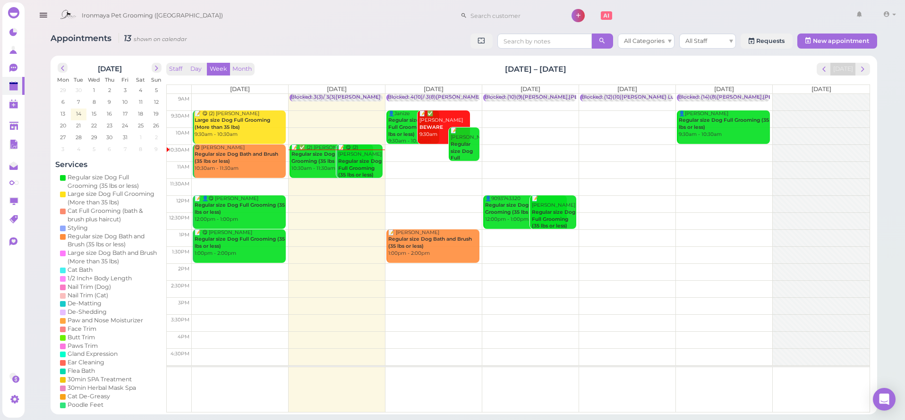
click at [355, 169] on b "Regular size Dog Full Grooming (35 lbs or less)" at bounding box center [359, 168] width 43 height 20
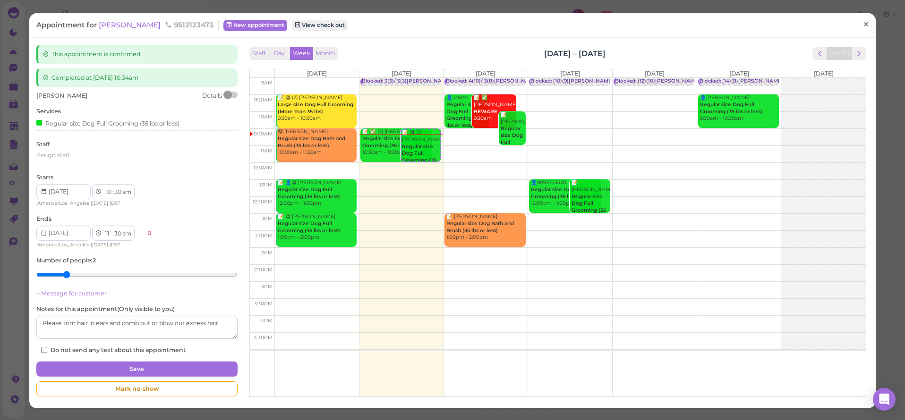
click at [863, 28] on span "×" at bounding box center [866, 24] width 6 height 13
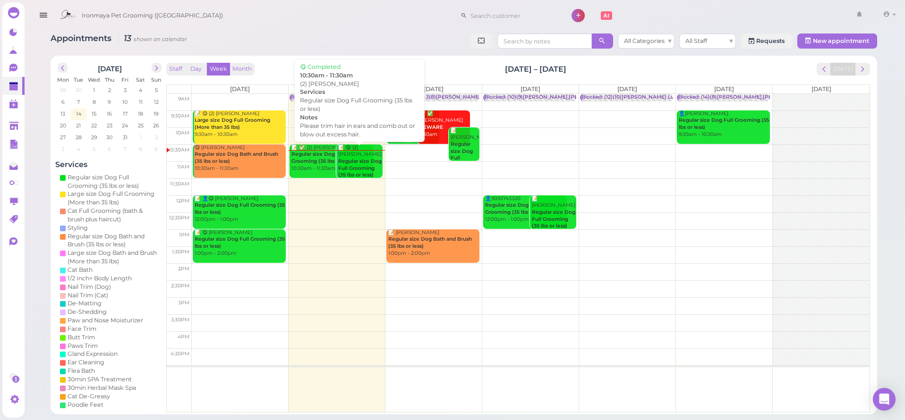
click at [348, 166] on b "Regular size Dog Full Grooming (35 lbs or less)" at bounding box center [359, 168] width 43 height 20
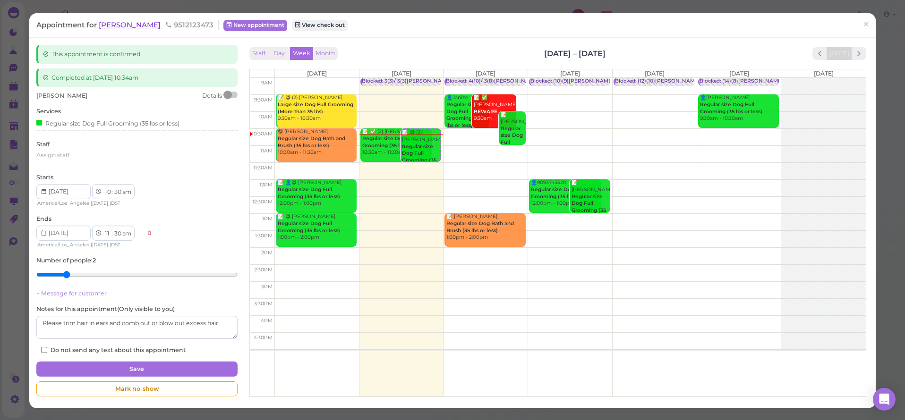
click at [132, 26] on span "[PERSON_NAME]" at bounding box center [131, 24] width 64 height 9
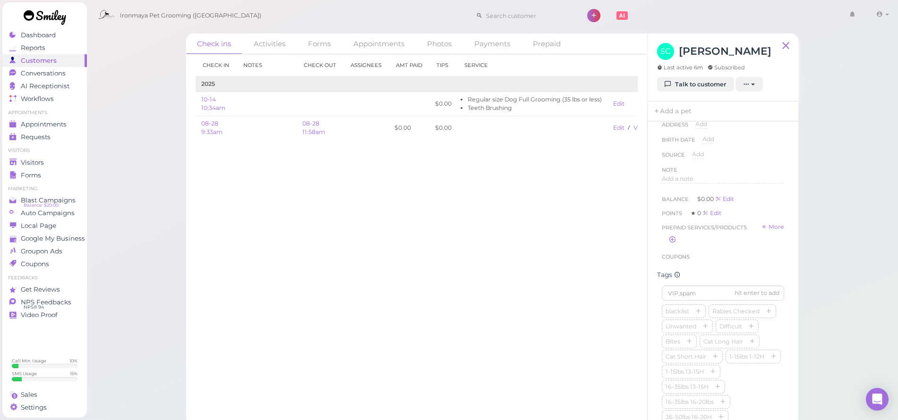
scroll to position [180, 0]
click at [35, 166] on link "Visitors" at bounding box center [44, 162] width 85 height 13
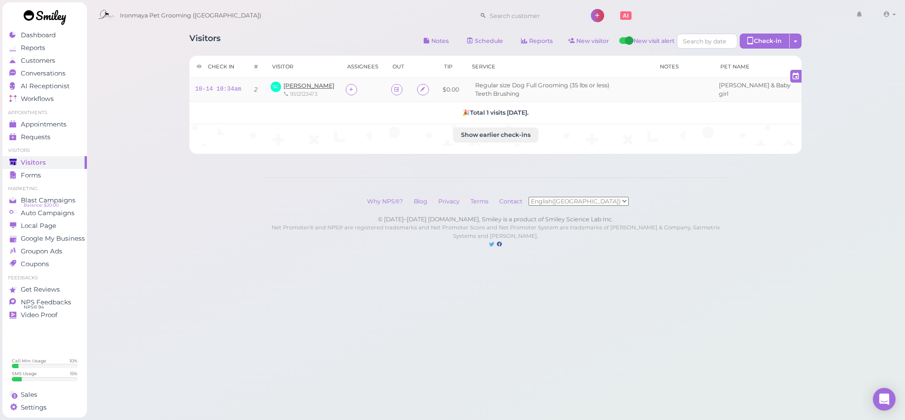
click at [305, 85] on span "[PERSON_NAME]" at bounding box center [308, 85] width 51 height 7
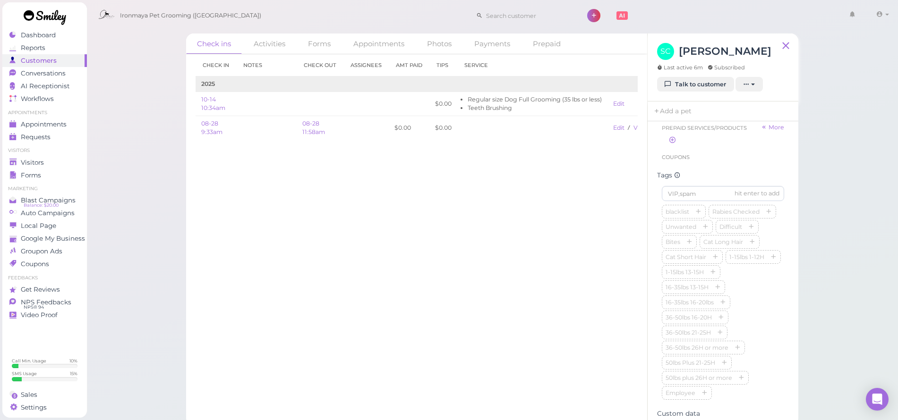
scroll to position [145, 0]
click at [712, 262] on input at bounding box center [723, 254] width 122 height 15
type input "Baby Girl"
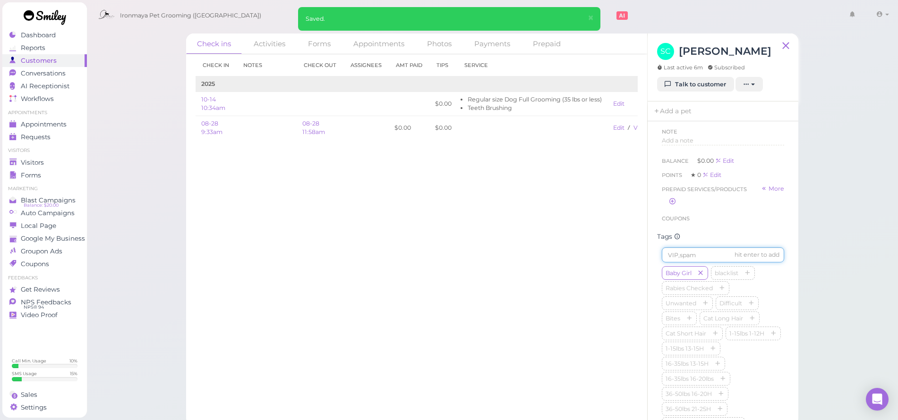
click at [698, 262] on input at bounding box center [723, 254] width 122 height 15
type input "[PERSON_NAME]"
click at [770, 338] on icon "button" at bounding box center [773, 334] width 6 height 7
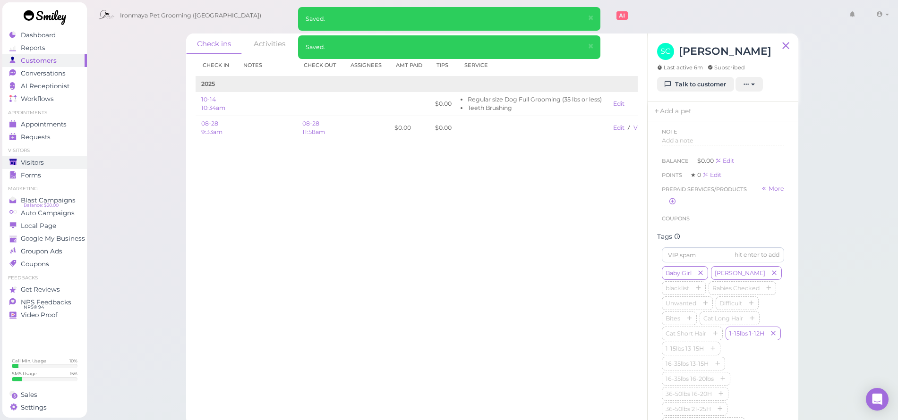
click at [25, 159] on span "Visitors" at bounding box center [32, 163] width 23 height 8
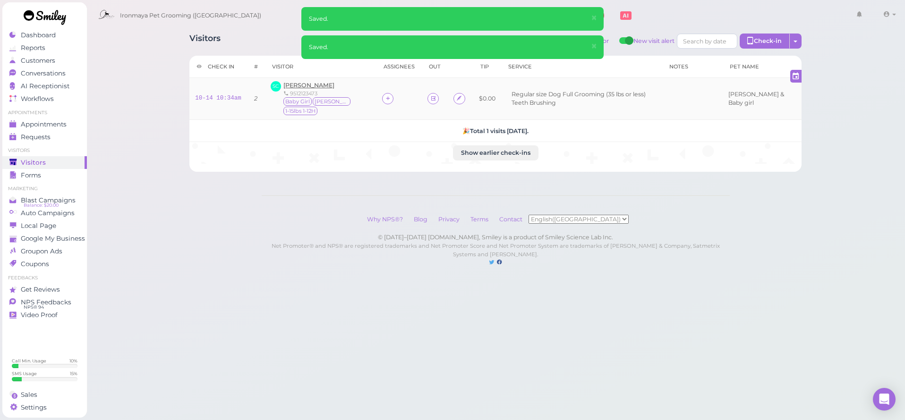
click at [311, 86] on span "[PERSON_NAME]" at bounding box center [308, 85] width 51 height 7
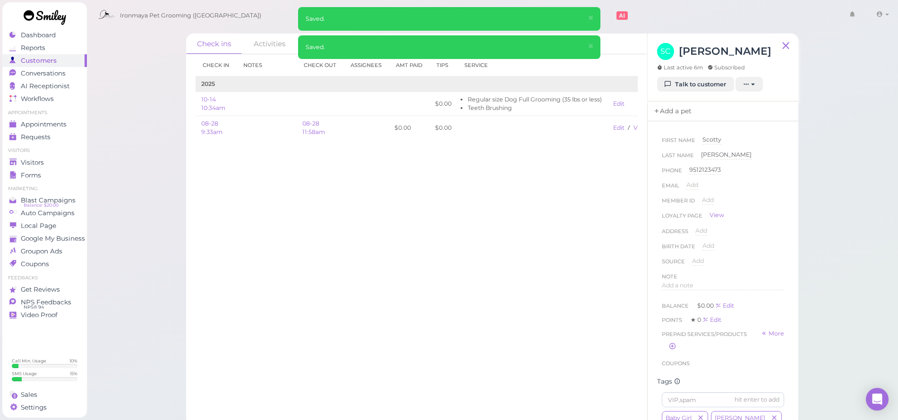
click at [681, 113] on link "Add a pet" at bounding box center [672, 112] width 50 height 20
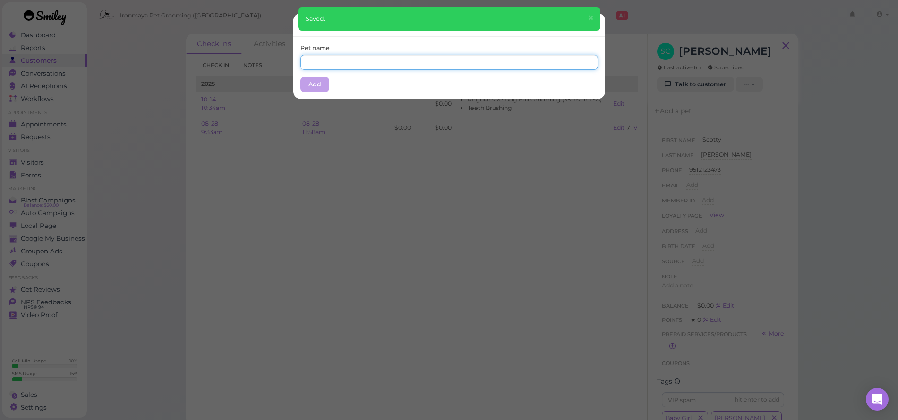
click at [311, 68] on input "text" at bounding box center [449, 62] width 298 height 15
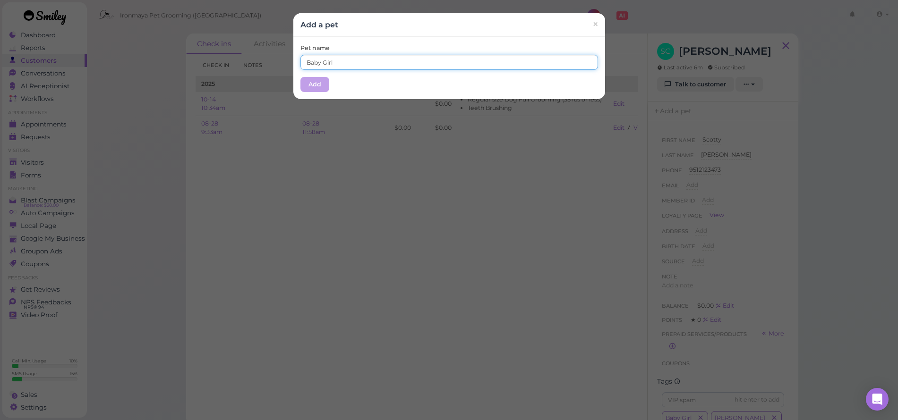
type input "Baby Girl"
click at [312, 80] on button "Add" at bounding box center [314, 84] width 29 height 15
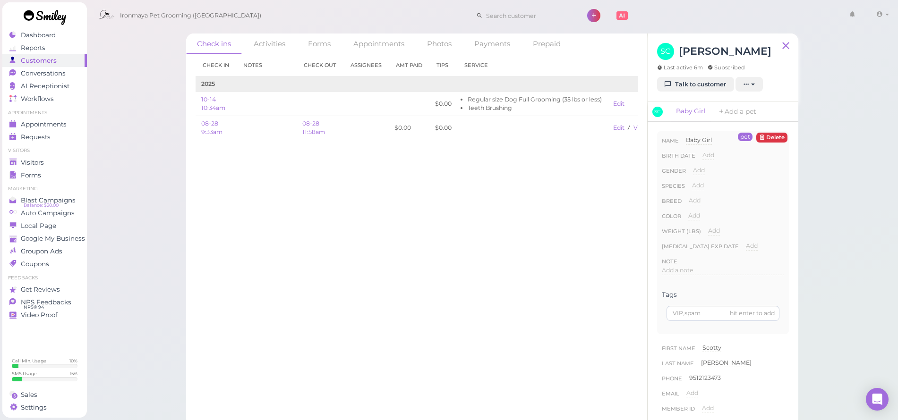
click at [704, 174] on div "Add" at bounding box center [699, 170] width 12 height 9
select select "[DEMOGRAPHIC_DATA]"
drag, startPoint x: 707, startPoint y: 177, endPoint x: 706, endPoint y: 186, distance: 9.6
click at [706, 186] on button "Done" at bounding box center [704, 187] width 21 height 10
click at [700, 186] on span "Add" at bounding box center [698, 185] width 12 height 7
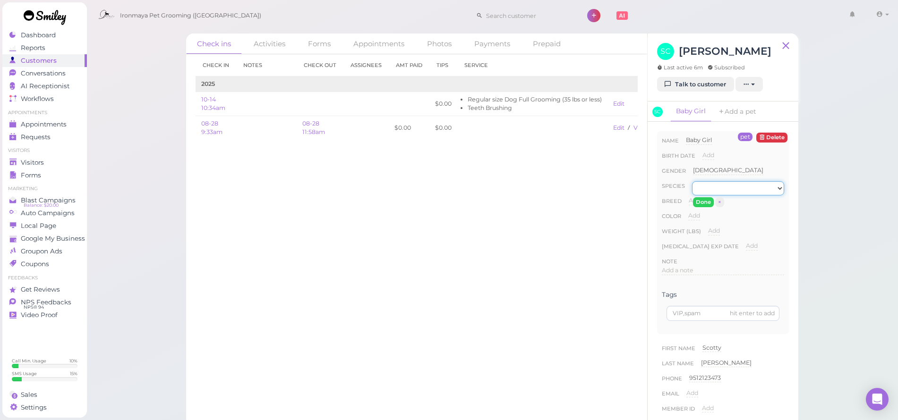
select select "Dog"
click at [700, 198] on button "Done" at bounding box center [703, 202] width 21 height 10
click at [696, 200] on span "Add" at bounding box center [695, 200] width 12 height 7
click at [696, 200] on input at bounding box center [736, 203] width 95 height 14
click at [696, 201] on input at bounding box center [736, 203] width 95 height 14
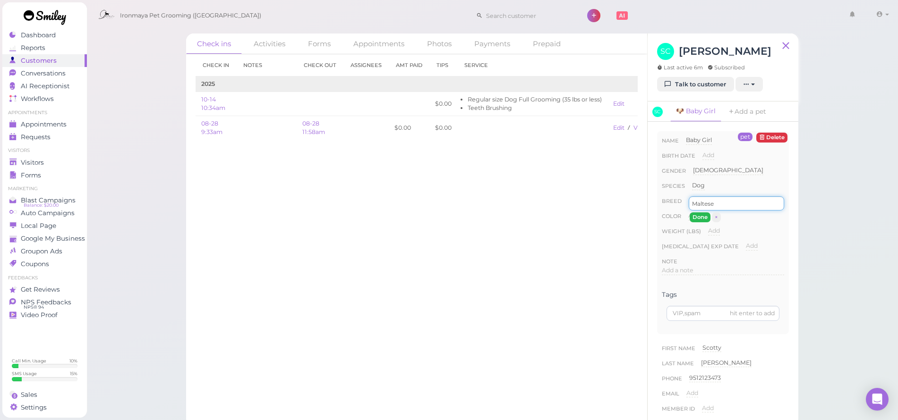
type input "Maltese"
click at [690, 220] on button "Done" at bounding box center [699, 218] width 21 height 10
click at [694, 218] on span "Add" at bounding box center [694, 215] width 12 height 7
type input "Tri"
click at [699, 230] on button "Done" at bounding box center [699, 233] width 21 height 10
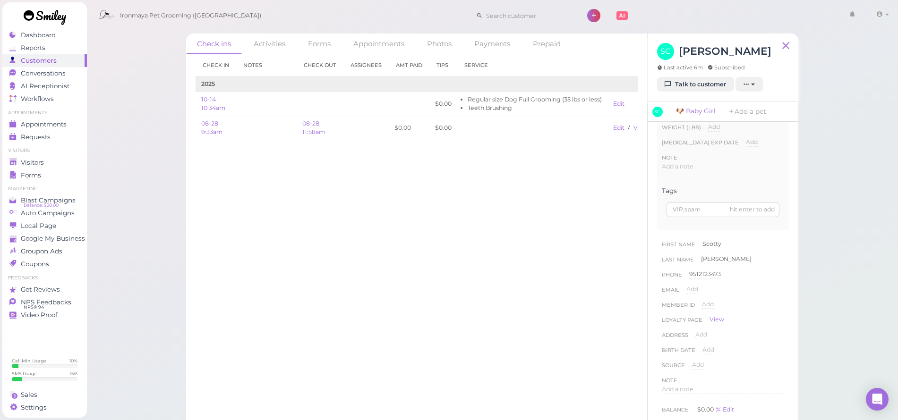
scroll to position [178, 0]
click at [683, 313] on span "Add a note" at bounding box center [678, 315] width 32 height 7
click at [682, 329] on div at bounding box center [722, 340] width 121 height 57
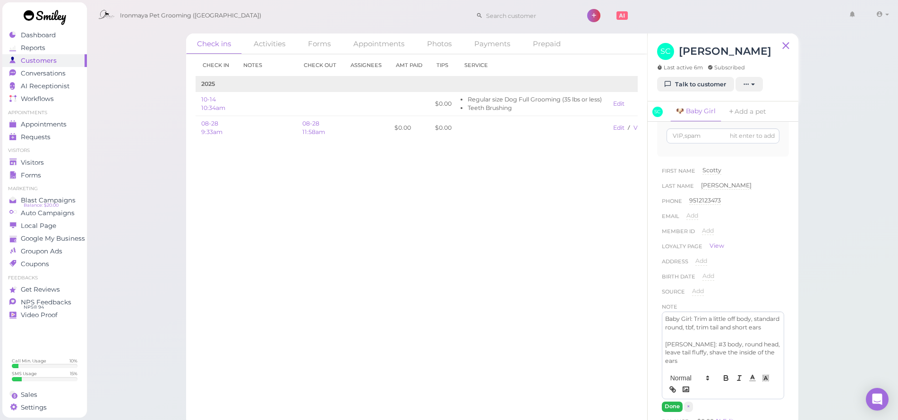
click at [673, 411] on button "Done" at bounding box center [672, 407] width 21 height 10
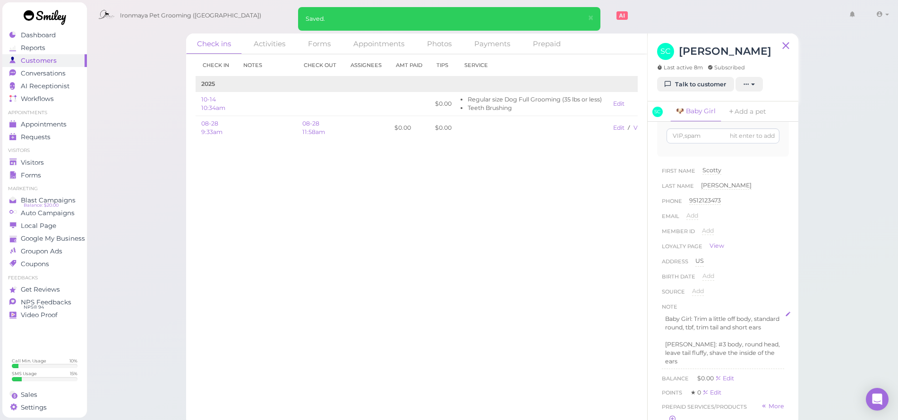
click at [686, 365] on p "[PERSON_NAME]: #3 body, round head, leave tail fluffy, shave the inside of the …" at bounding box center [723, 353] width 116 height 26
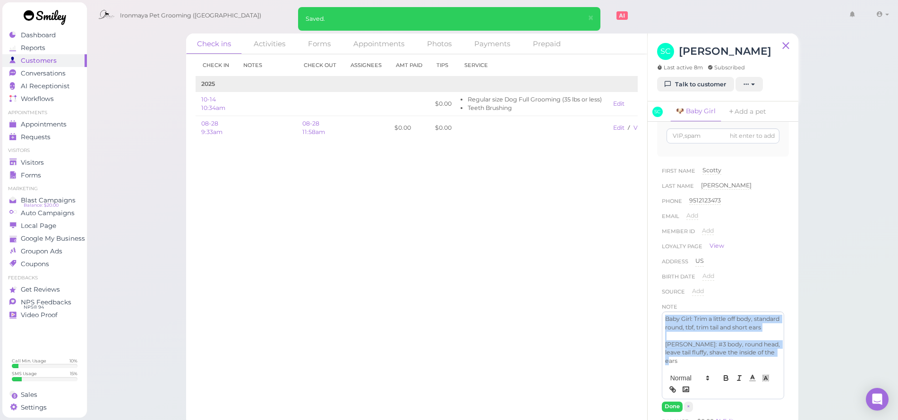
drag, startPoint x: 694, startPoint y: 369, endPoint x: 662, endPoint y: 316, distance: 61.9
click at [662, 316] on div "Baby Girl: Trim a little off body, standard round, tbf, trim tail and short ear…" at bounding box center [722, 340] width 121 height 57
copy div "Baby Girl: Trim a little off body, standard round, tbf, trim tail and short ear…"
click at [699, 366] on p "[PERSON_NAME]: #3 body, round head, leave tail fluffy, shave the inside of the …" at bounding box center [723, 352] width 116 height 25
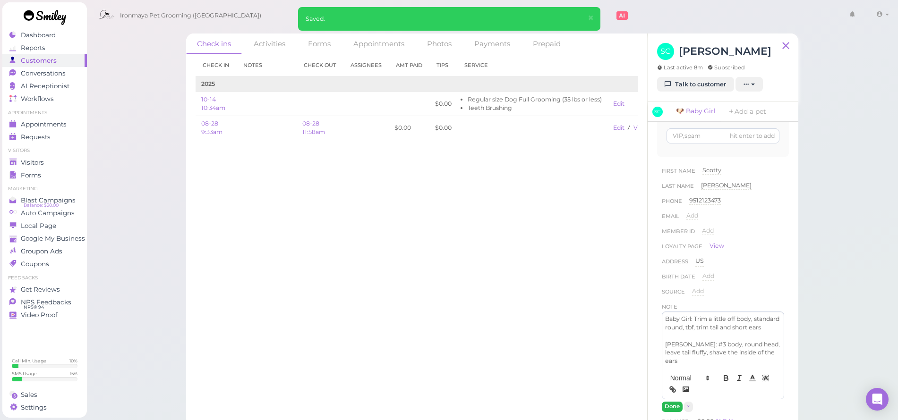
click at [674, 409] on button "Done" at bounding box center [672, 407] width 21 height 10
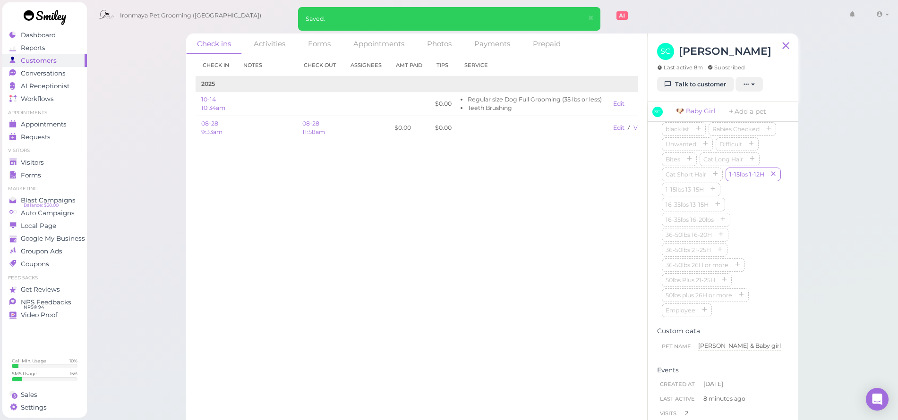
scroll to position [573, 0]
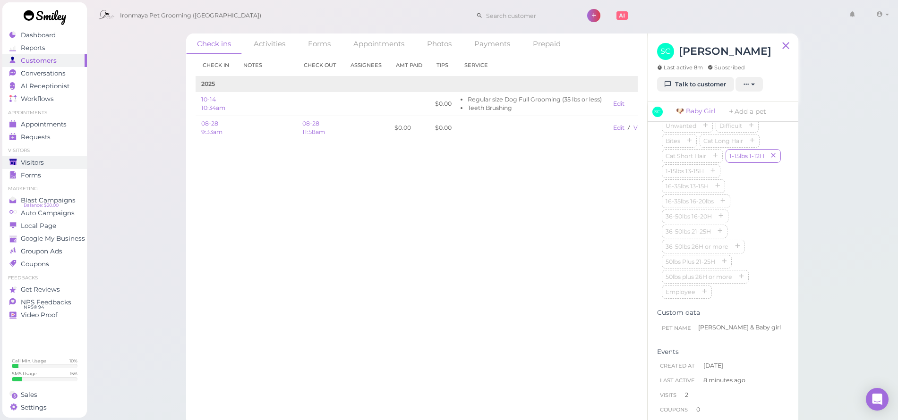
click at [64, 159] on div "Visitors" at bounding box center [43, 163] width 68 height 8
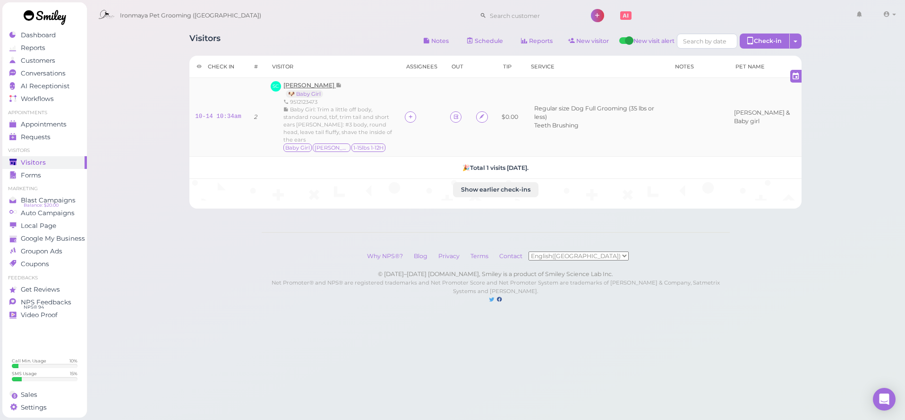
click at [315, 85] on span "[PERSON_NAME]" at bounding box center [309, 85] width 52 height 7
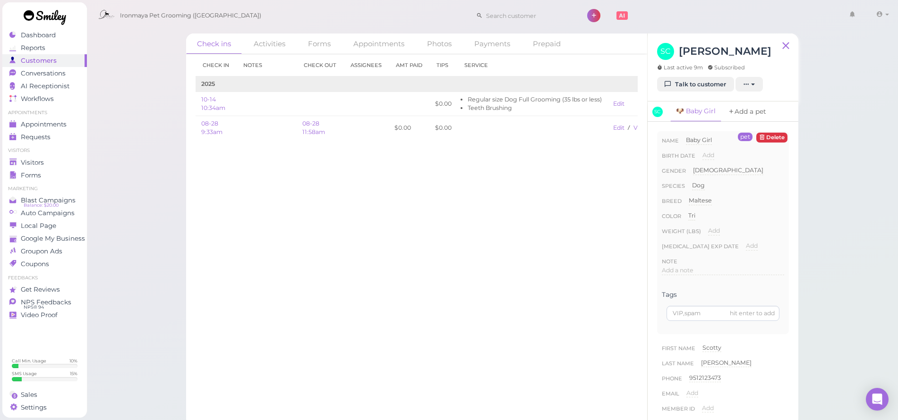
click at [732, 114] on icon at bounding box center [731, 111] width 7 height 9
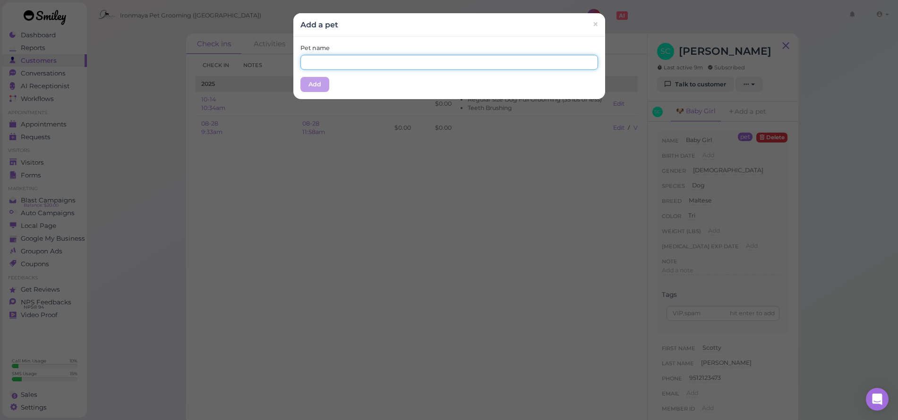
click at [320, 58] on input "text" at bounding box center [449, 62] width 298 height 15
type input "[PERSON_NAME]"
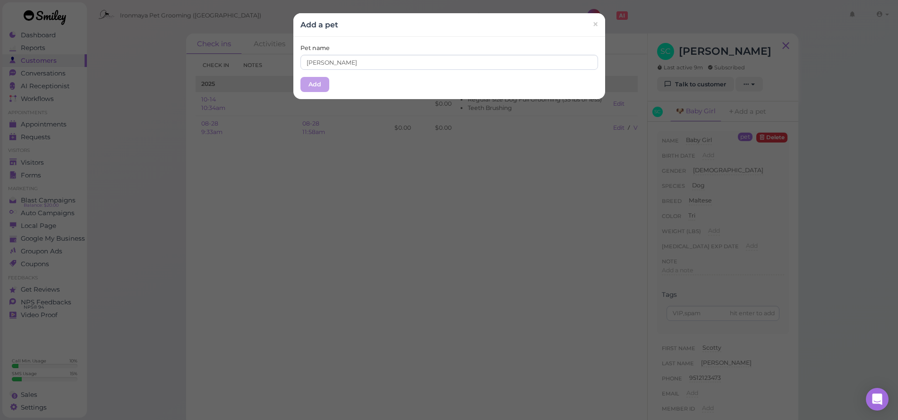
click at [310, 87] on button "Add" at bounding box center [314, 84] width 29 height 15
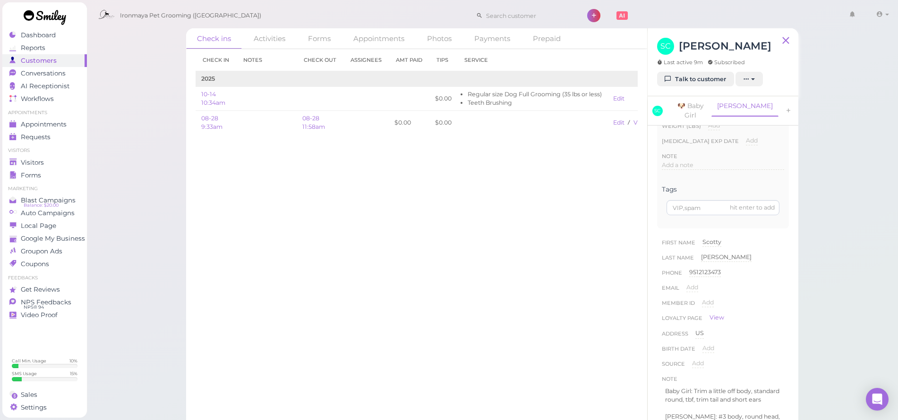
scroll to position [102, 0]
click at [733, 110] on link "[PERSON_NAME]" at bounding box center [744, 106] width 67 height 20
click at [736, 104] on link "[PERSON_NAME]" at bounding box center [744, 106] width 67 height 20
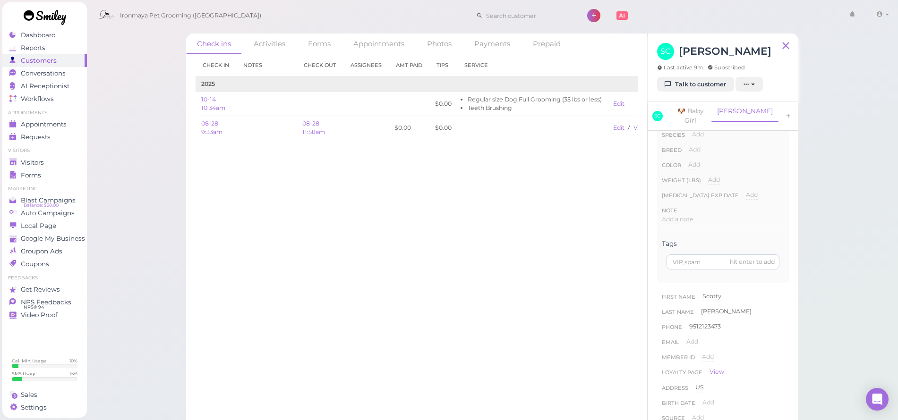
scroll to position [0, 0]
click at [708, 145] on span "[PERSON_NAME]" at bounding box center [711, 148] width 51 height 7
type input "Mr. Pickles"
click at [702, 161] on button "Done" at bounding box center [697, 166] width 21 height 10
click at [700, 170] on span "Add" at bounding box center [699, 170] width 12 height 7
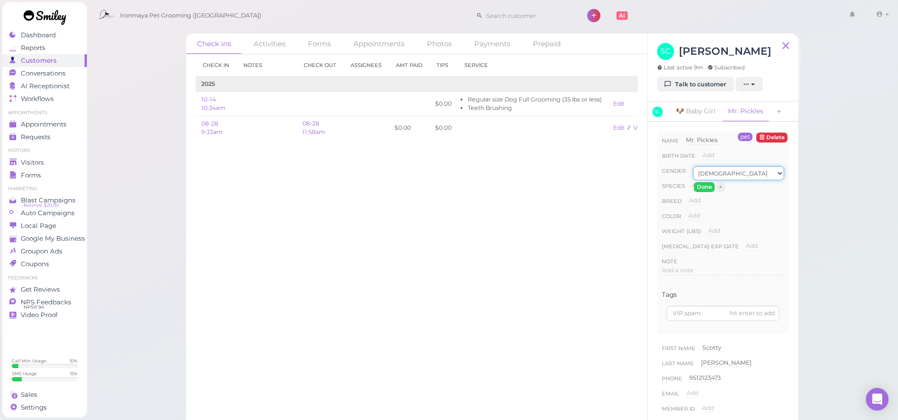
select select "[DEMOGRAPHIC_DATA]"
click at [698, 188] on button "Done" at bounding box center [704, 187] width 21 height 10
click at [698, 187] on span "Add" at bounding box center [698, 185] width 12 height 7
select select "Dog"
click at [697, 206] on button "Done" at bounding box center [703, 202] width 21 height 10
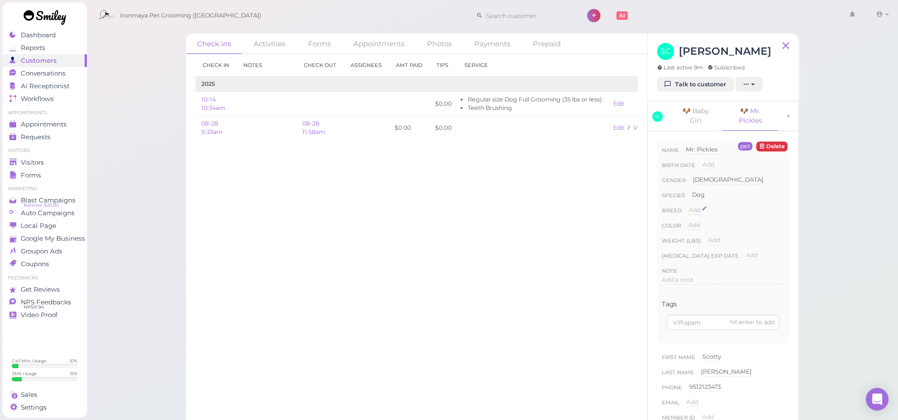
click at [696, 206] on span "Add" at bounding box center [695, 209] width 12 height 7
type input "Pom"
click at [694, 229] on button "Done" at bounding box center [699, 227] width 21 height 10
click at [696, 227] on span "Add" at bounding box center [694, 224] width 12 height 7
type input "Tan"
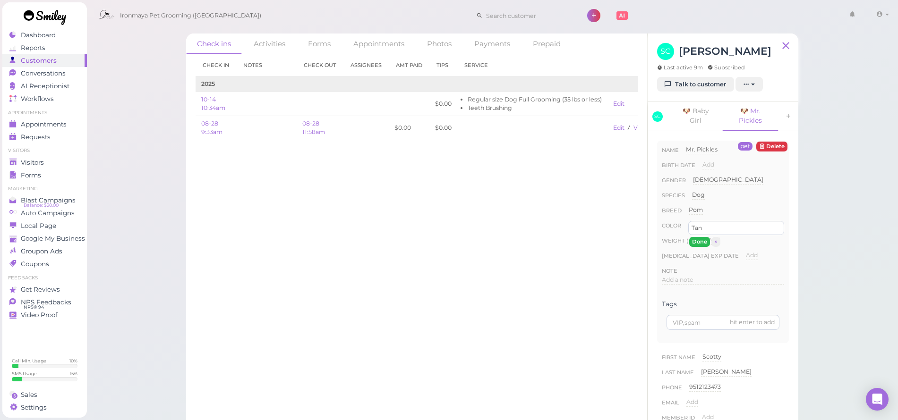
click at [693, 243] on button "Done" at bounding box center [699, 242] width 21 height 10
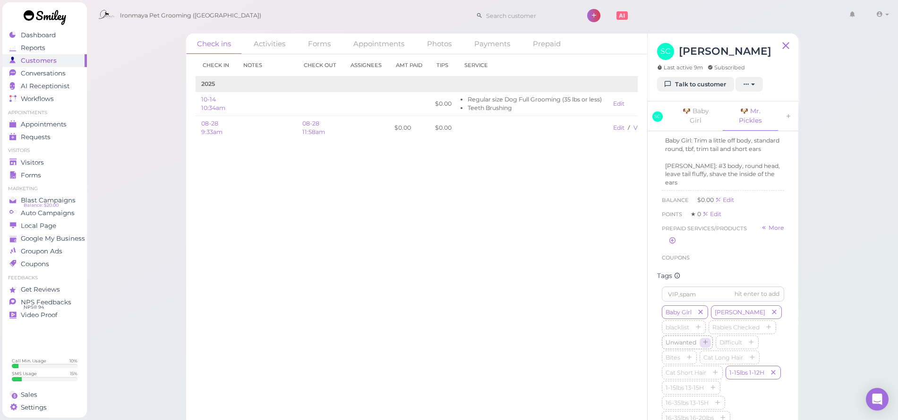
scroll to position [478, 0]
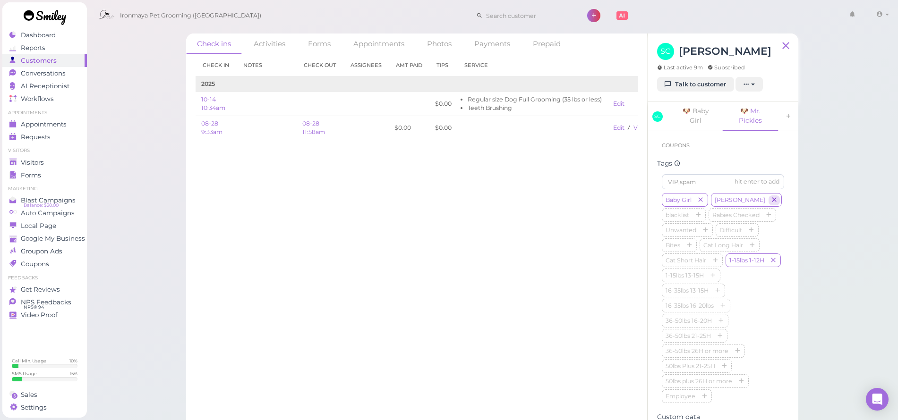
click at [771, 204] on icon "button" at bounding box center [774, 200] width 6 height 7
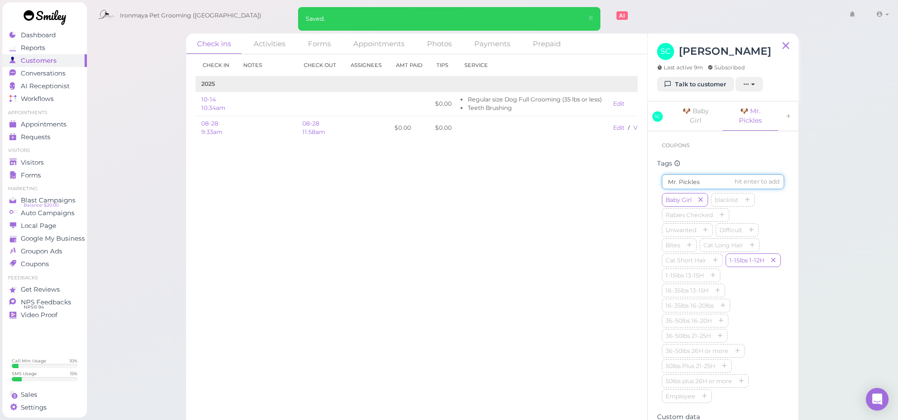
type input "Mr. Pickles"
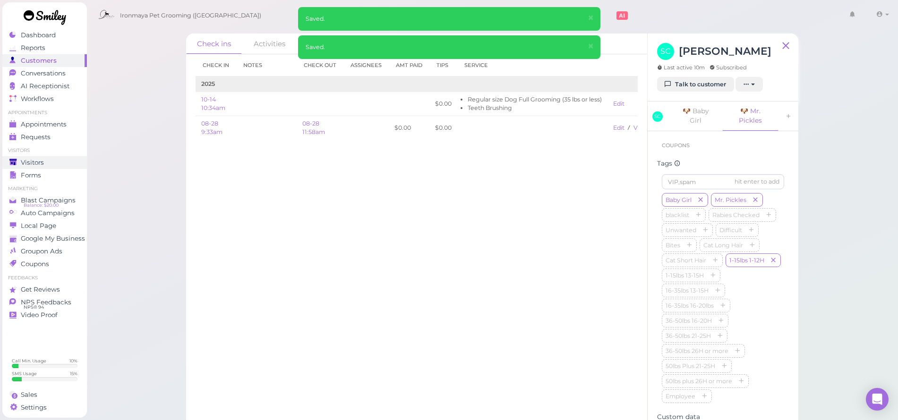
click at [49, 167] on link "Visitors" at bounding box center [44, 162] width 85 height 13
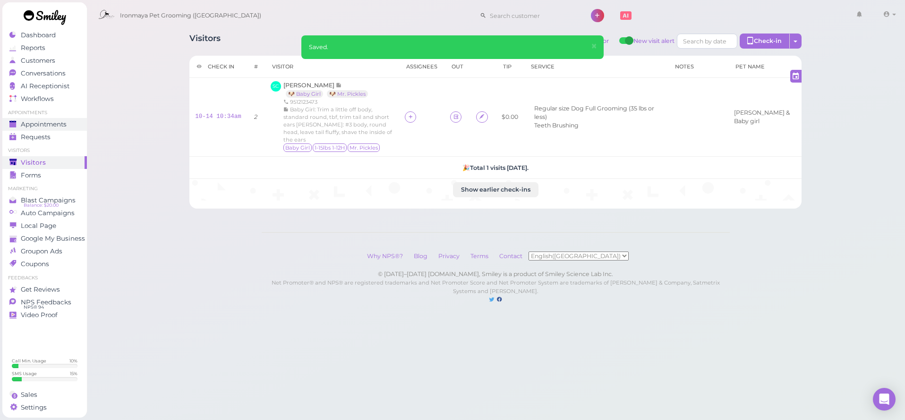
click at [61, 119] on link "Appointments" at bounding box center [44, 124] width 85 height 13
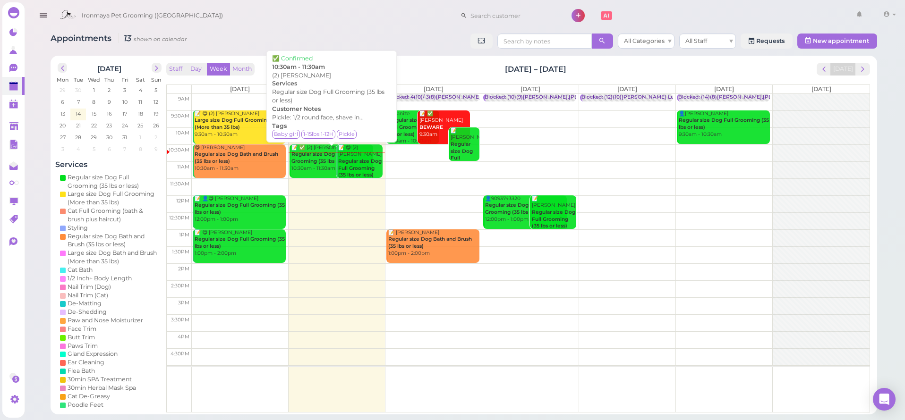
click at [316, 159] on b "Regular size Dog Full Grooming (35 lbs or less)" at bounding box center [322, 157] width 62 height 13
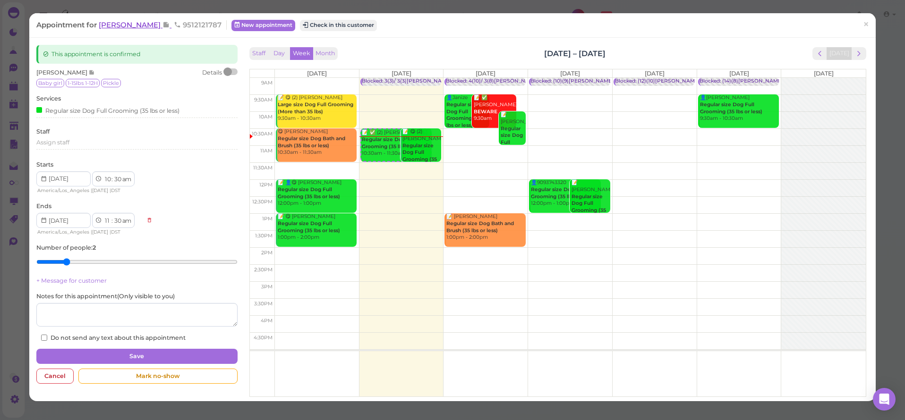
click at [109, 27] on span "[PERSON_NAME]" at bounding box center [131, 24] width 64 height 9
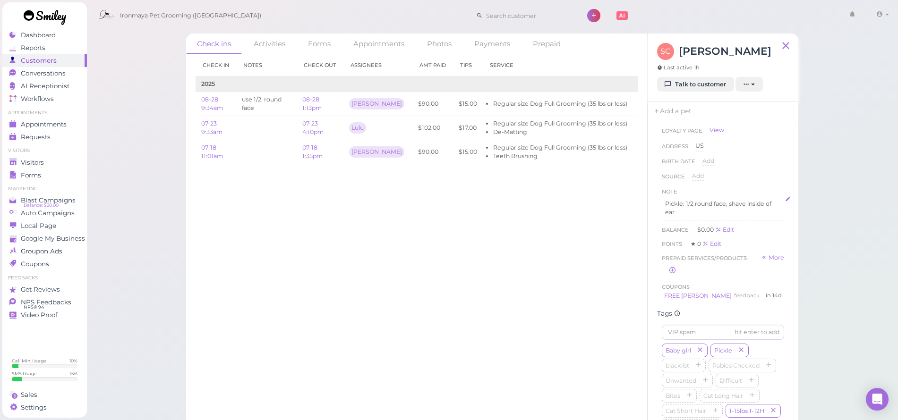
scroll to position [251, 0]
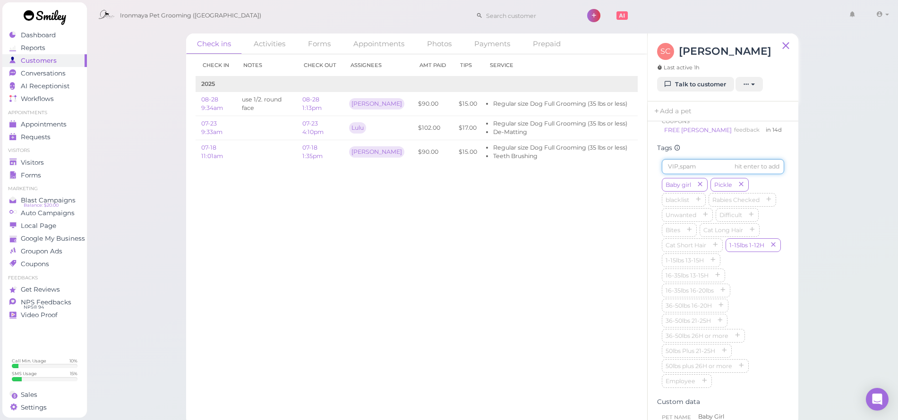
click at [694, 171] on input at bounding box center [723, 166] width 122 height 15
type input "V"
type input "Baby Girl"
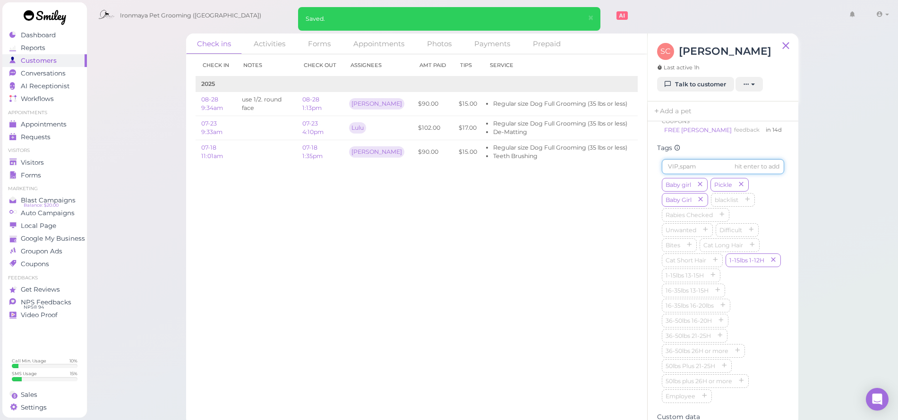
type input "m"
type input "Mr. Pickles"
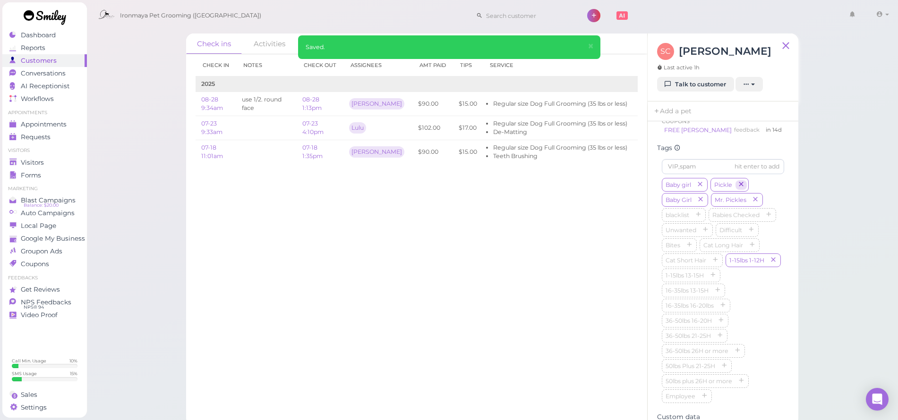
click at [741, 187] on icon "button" at bounding box center [741, 185] width 6 height 7
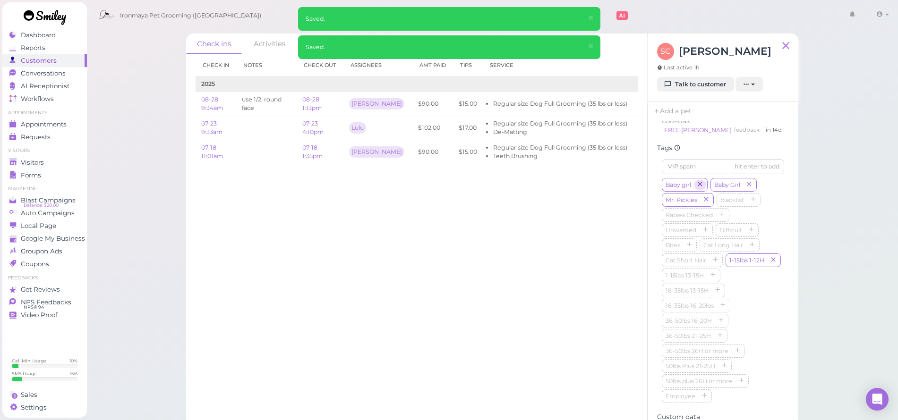
click at [702, 188] on icon "button" at bounding box center [700, 185] width 6 height 7
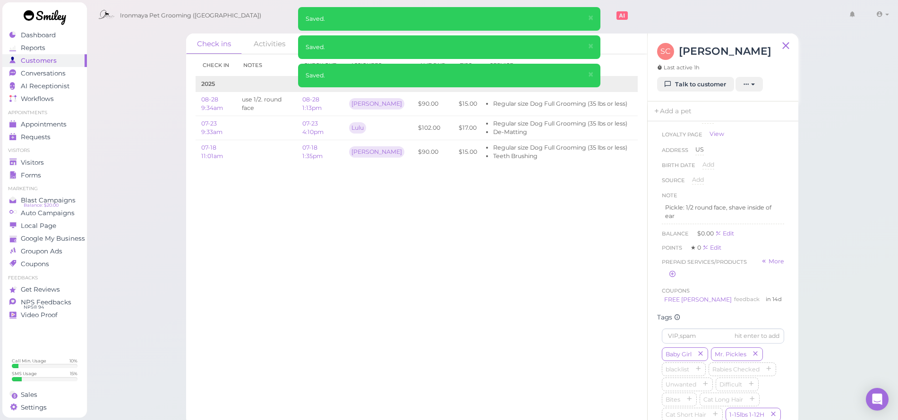
scroll to position [0, 0]
click at [685, 298] on p "Pickle: 1/2 round face, shave inside of ear" at bounding box center [723, 293] width 116 height 17
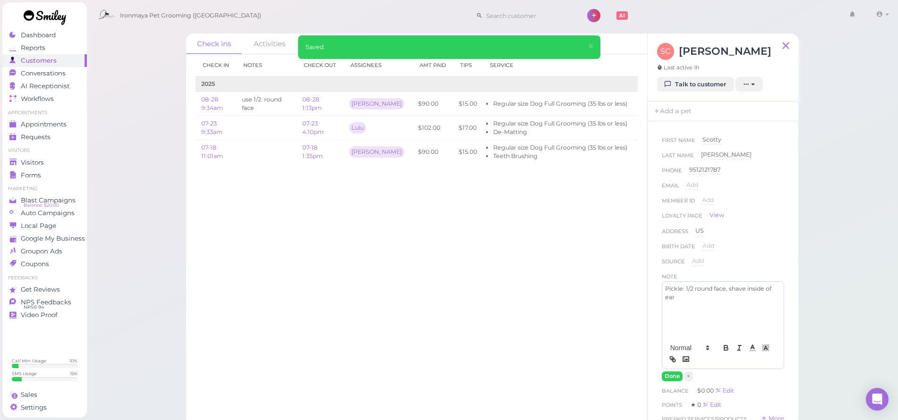
click at [663, 288] on div "Pickle: 1/2 round face, shave inside of ear" at bounding box center [722, 310] width 121 height 57
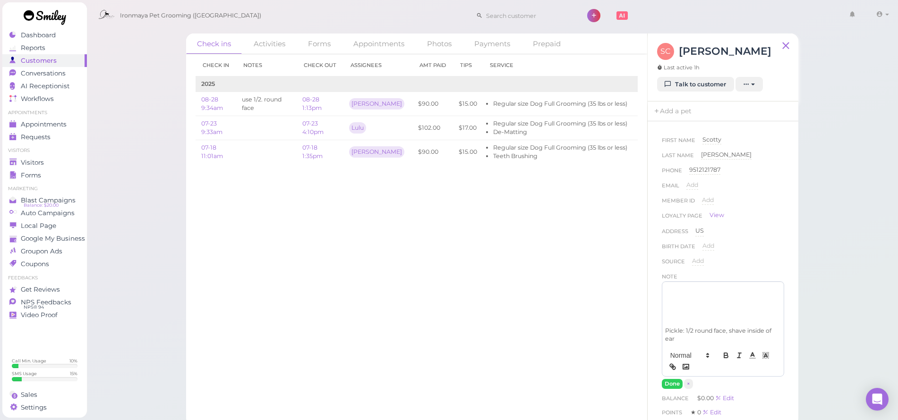
click at [667, 288] on p at bounding box center [723, 289] width 116 height 9
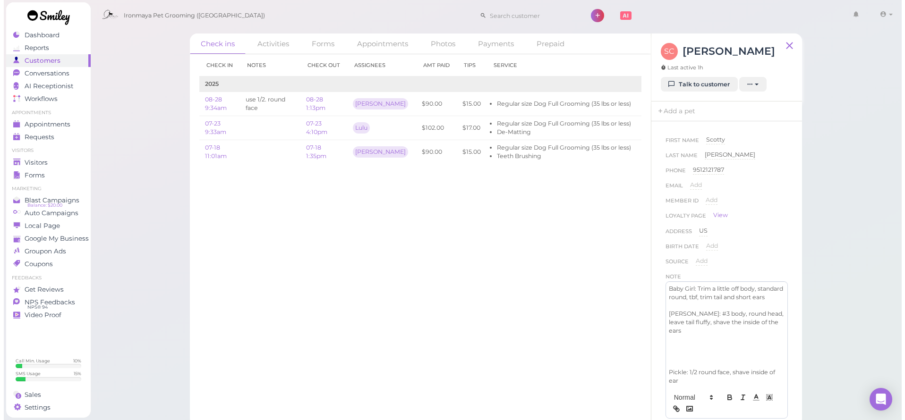
scroll to position [8, 0]
drag, startPoint x: 693, startPoint y: 390, endPoint x: 653, endPoint y: 376, distance: 41.8
click at [653, 376] on div "First Name Scotty [PERSON_NAME] Last Name [PERSON_NAME] Phone [PHONE_NUMBER] 95…" at bounding box center [722, 273] width 151 height 305
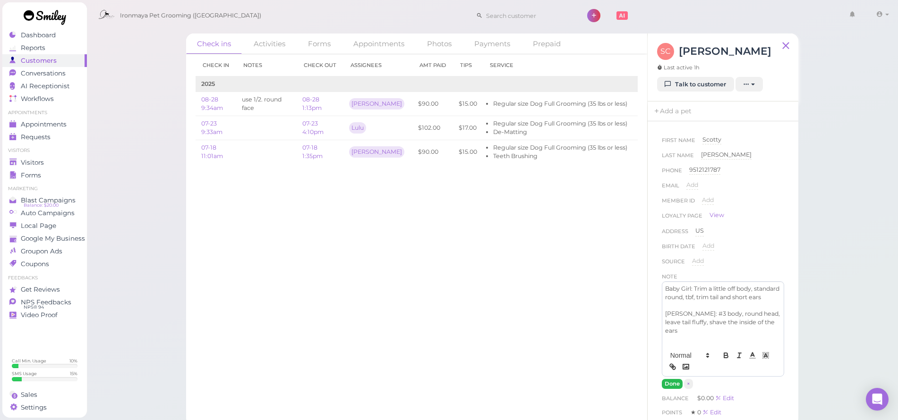
click at [672, 389] on button "Done" at bounding box center [672, 384] width 21 height 10
click at [675, 107] on link "Add a pet" at bounding box center [672, 112] width 50 height 20
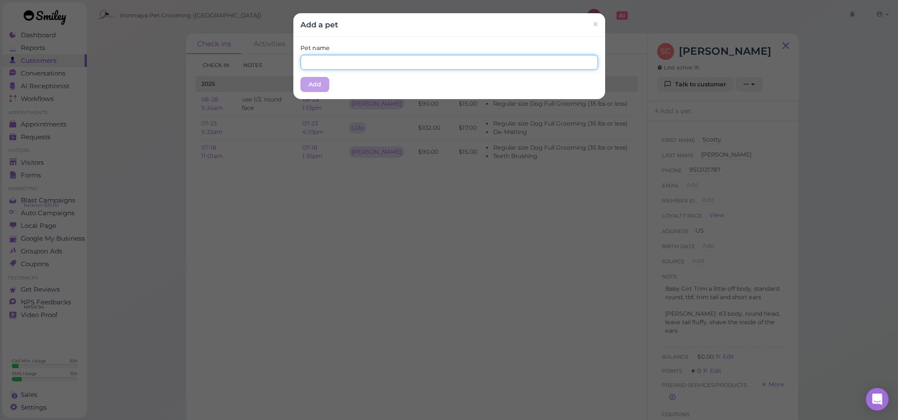
click at [321, 64] on input "text" at bounding box center [449, 62] width 298 height 15
type input "Baby Girl"
click at [313, 85] on button "Add" at bounding box center [314, 84] width 29 height 15
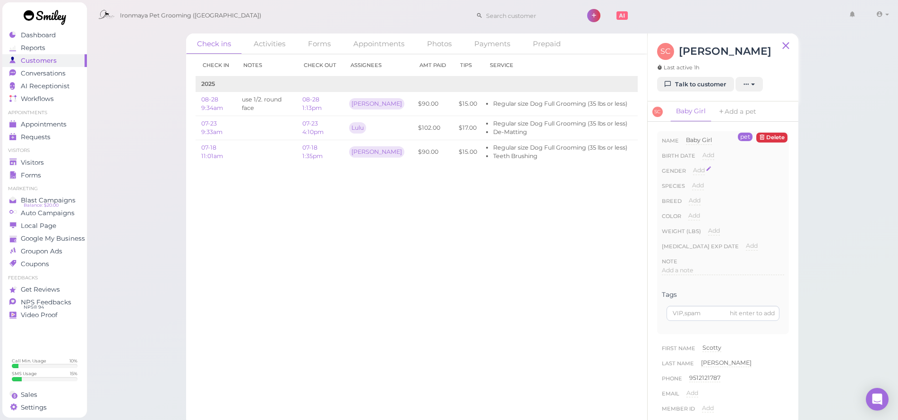
click at [700, 168] on span "Add" at bounding box center [699, 170] width 12 height 7
select select "[DEMOGRAPHIC_DATA]"
click at [701, 187] on button "Done" at bounding box center [704, 187] width 21 height 10
click at [700, 188] on span "Add" at bounding box center [698, 185] width 12 height 7
select select "Dog"
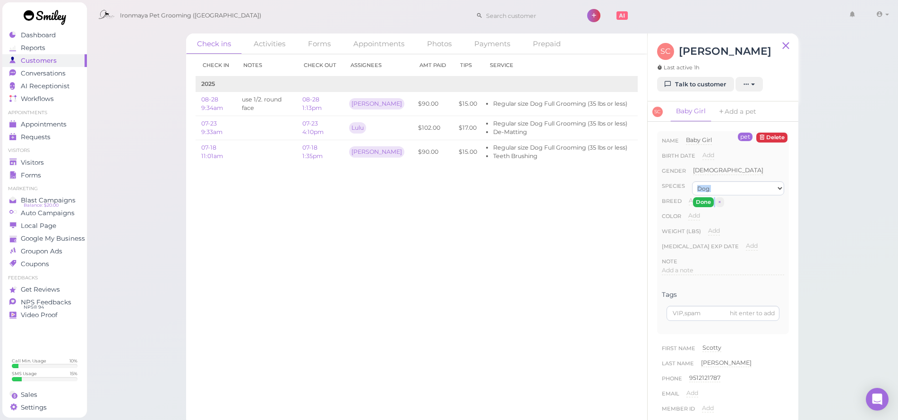
click at [698, 197] on button "Done" at bounding box center [703, 202] width 21 height 10
click at [695, 203] on span "Add" at bounding box center [695, 200] width 12 height 7
type input "Maltese"
click at [707, 213] on button "Done" at bounding box center [699, 218] width 21 height 10
click at [691, 215] on span "Add" at bounding box center [694, 215] width 12 height 7
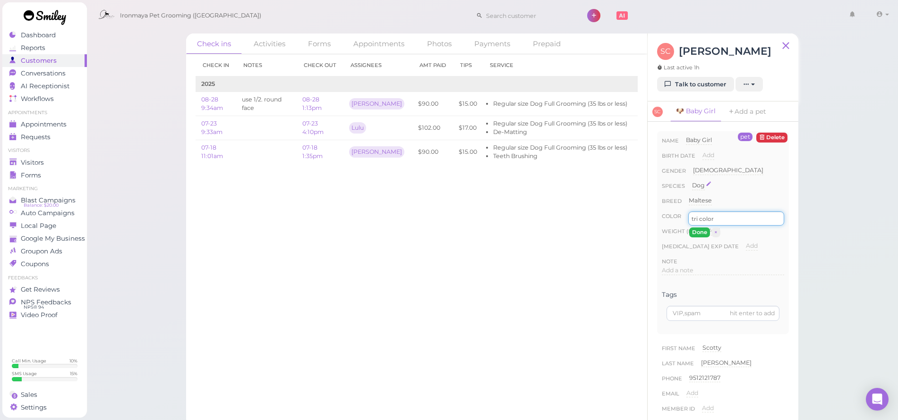
type input "tri color"
click at [703, 233] on button "Done" at bounding box center [699, 233] width 21 height 10
click at [733, 111] on icon at bounding box center [731, 111] width 7 height 9
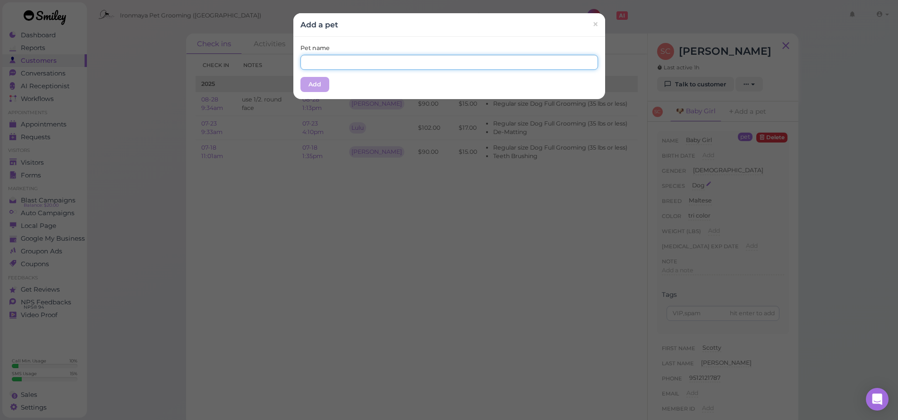
click at [333, 62] on input "text" at bounding box center [449, 62] width 298 height 15
type input "Mr. Pickles"
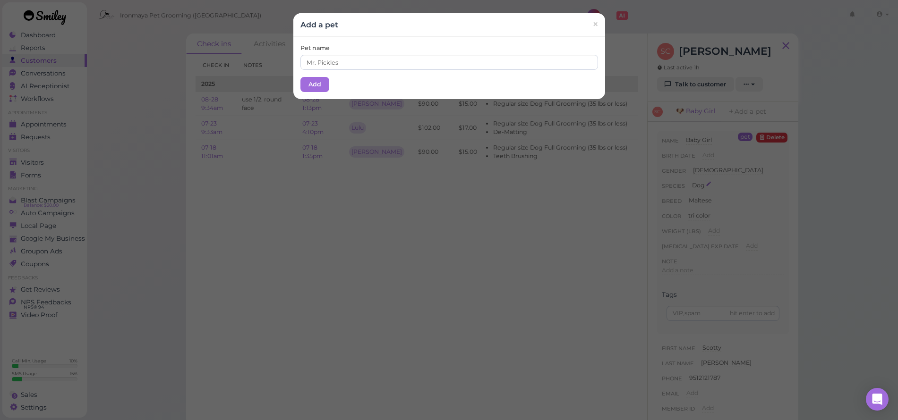
click at [317, 74] on div "Pet name Mr. Pickles Add" at bounding box center [449, 68] width 312 height 62
click at [319, 79] on button "Add" at bounding box center [314, 84] width 29 height 15
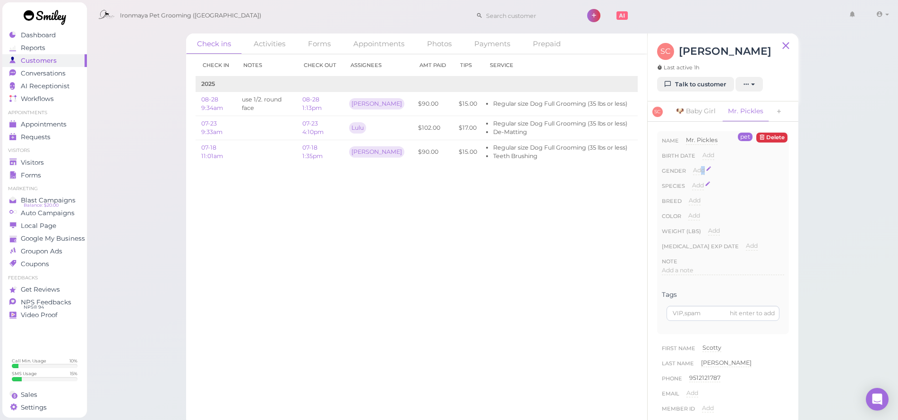
click at [701, 169] on div "Gender Add [DEMOGRAPHIC_DATA] [DEMOGRAPHIC_DATA]" at bounding box center [723, 173] width 122 height 15
click at [700, 168] on span "Add" at bounding box center [699, 170] width 12 height 7
select select "[DEMOGRAPHIC_DATA]"
click at [702, 181] on div "Done ×" at bounding box center [709, 187] width 33 height 12
click at [699, 185] on button "Done" at bounding box center [704, 187] width 21 height 10
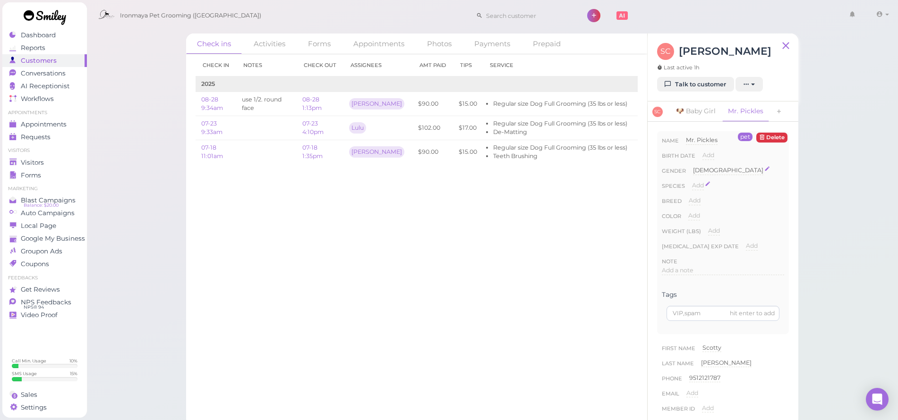
click at [691, 184] on div "Species Add Dog Cat Bird Other" at bounding box center [723, 188] width 122 height 15
click at [694, 187] on span "Add" at bounding box center [698, 185] width 12 height 7
select select "Dog"
click at [701, 196] on div "Done ×" at bounding box center [708, 202] width 33 height 12
click at [700, 199] on button "Done" at bounding box center [703, 202] width 21 height 10
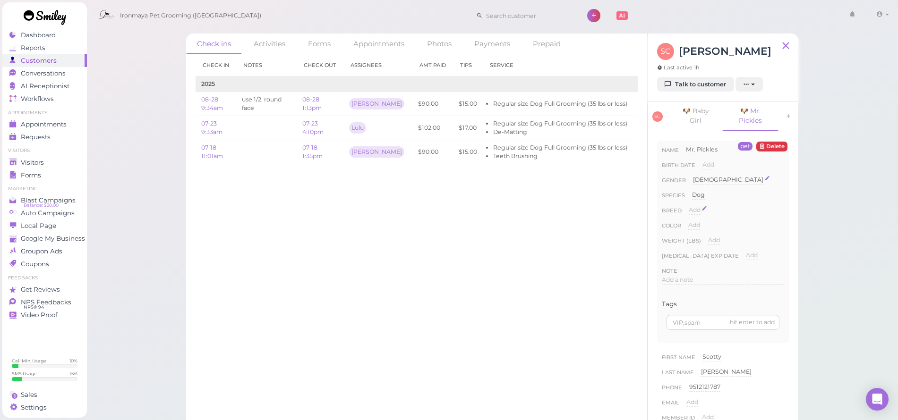
click at [693, 206] on span "Add" at bounding box center [695, 209] width 12 height 7
click at [692, 208] on input at bounding box center [736, 213] width 95 height 14
click at [694, 214] on input at bounding box center [736, 213] width 95 height 14
type input "Pom"
click at [700, 224] on button "Done" at bounding box center [699, 227] width 21 height 10
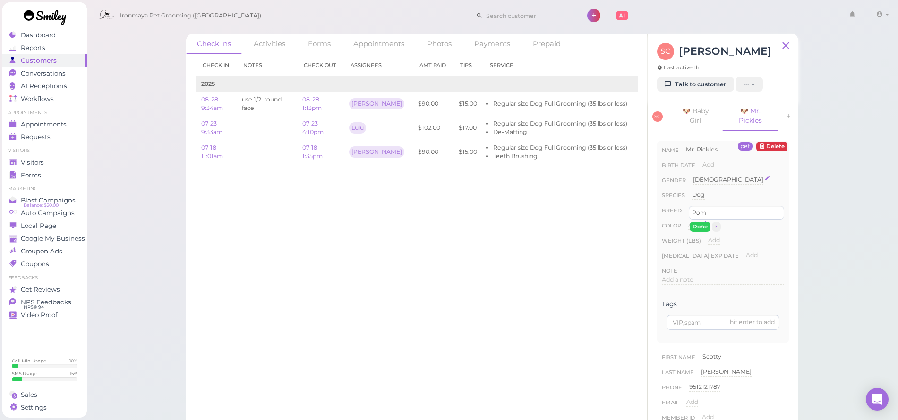
click at [696, 225] on span "Add" at bounding box center [694, 224] width 12 height 7
type input "Tan"
click at [700, 244] on button "Done" at bounding box center [699, 242] width 21 height 10
click at [62, 167] on link "Visitors" at bounding box center [44, 162] width 85 height 13
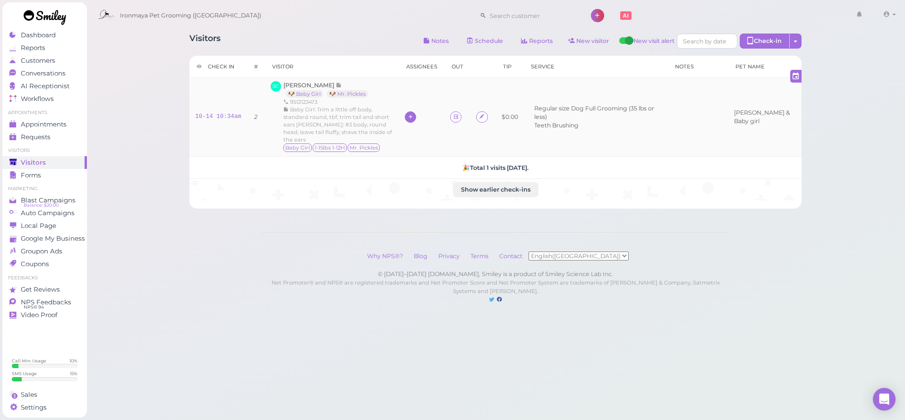
click at [416, 113] on div at bounding box center [410, 116] width 11 height 11
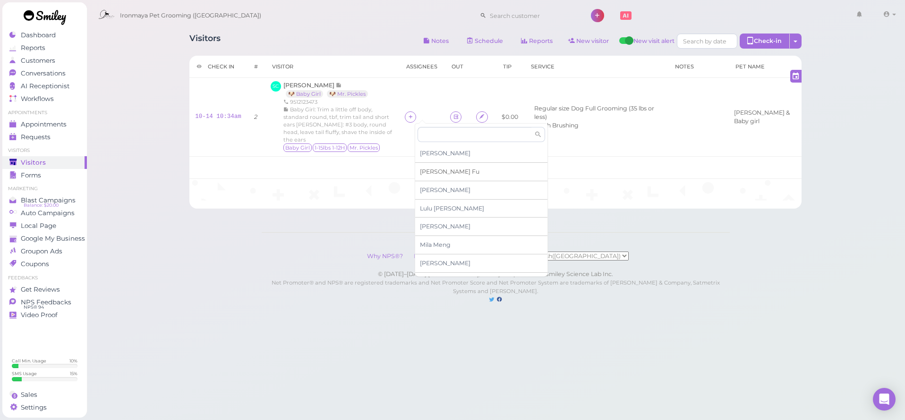
click at [428, 171] on span "[PERSON_NAME]" at bounding box center [450, 171] width 60 height 7
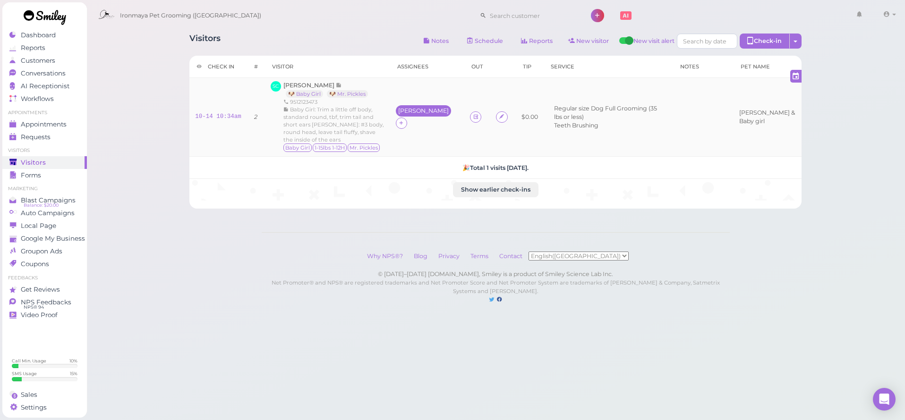
click at [422, 113] on div "[PERSON_NAME]" at bounding box center [423, 111] width 51 height 7
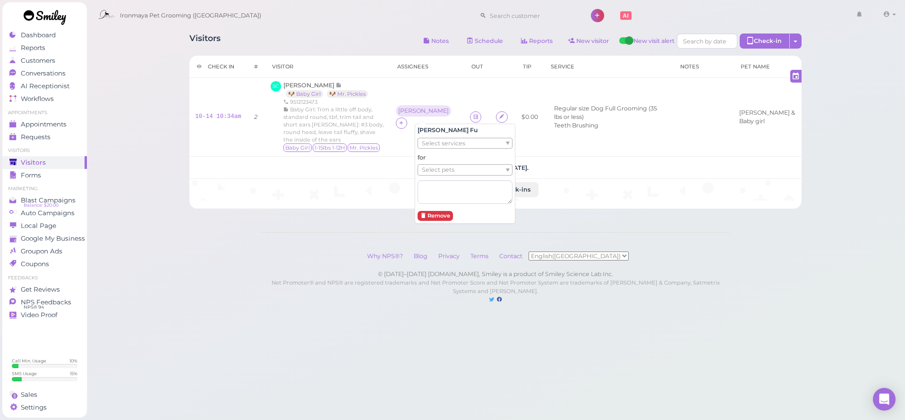
click at [436, 146] on span "Select services" at bounding box center [443, 143] width 43 height 10
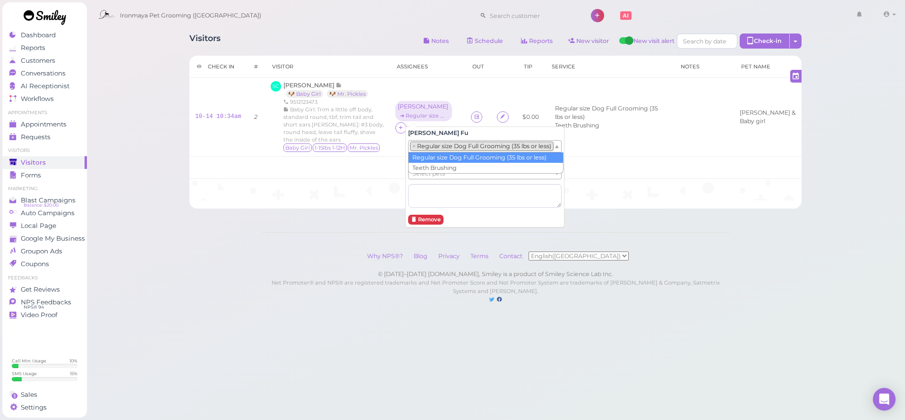
click at [435, 142] on li "× Regular size Dog Full Grooming (35 lbs or less)" at bounding box center [482, 146] width 144 height 9
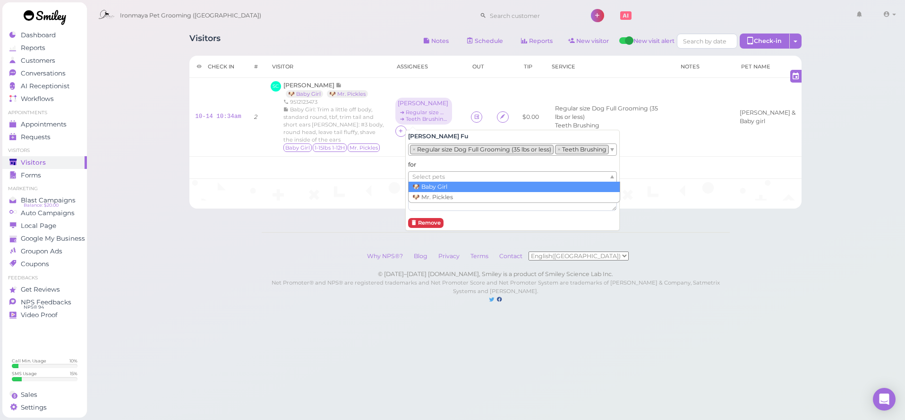
click at [430, 178] on span "Select pets" at bounding box center [428, 177] width 33 height 10
click at [424, 179] on li "× 🐶 Baby Girl" at bounding box center [432, 177] width 44 height 9
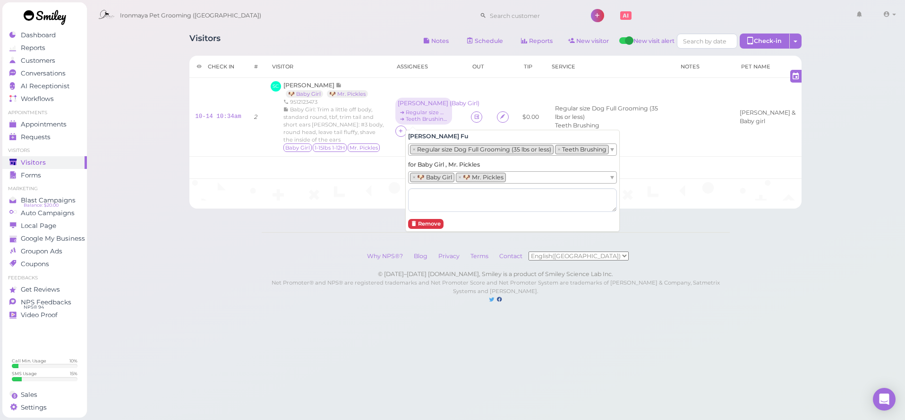
click at [331, 238] on div "Visitors Notes Schedule Reports New visitor New visit alert Check-in Customer c…" at bounding box center [495, 161] width 819 height 323
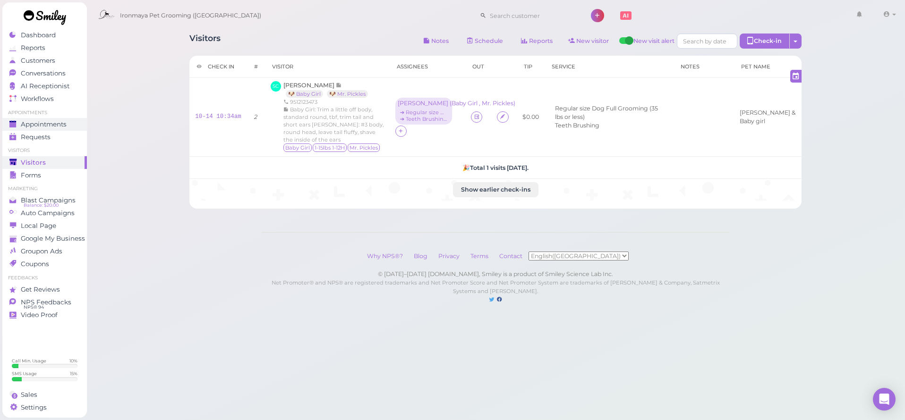
click at [60, 121] on span "Appointments" at bounding box center [44, 124] width 46 height 8
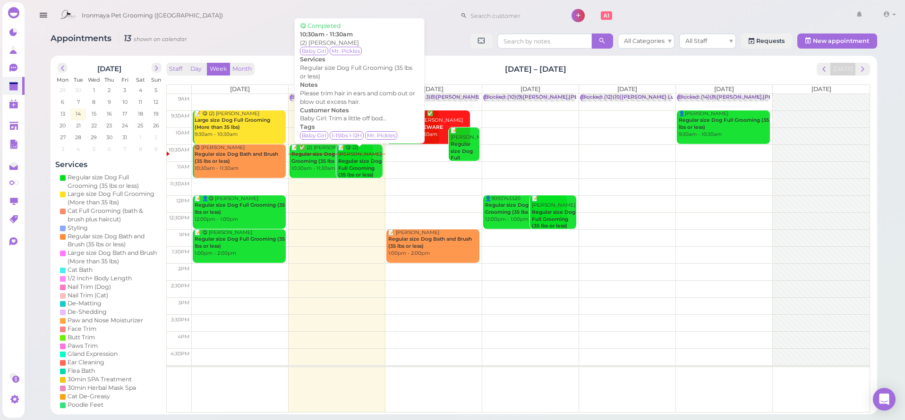
click at [359, 158] on b "Regular size Dog Full Grooming (35 lbs or less)" at bounding box center [359, 168] width 43 height 20
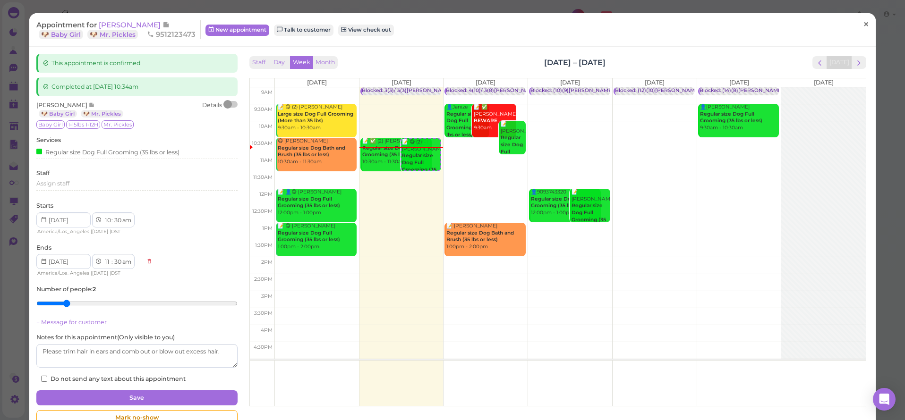
click at [857, 27] on link "×" at bounding box center [865, 25] width 17 height 22
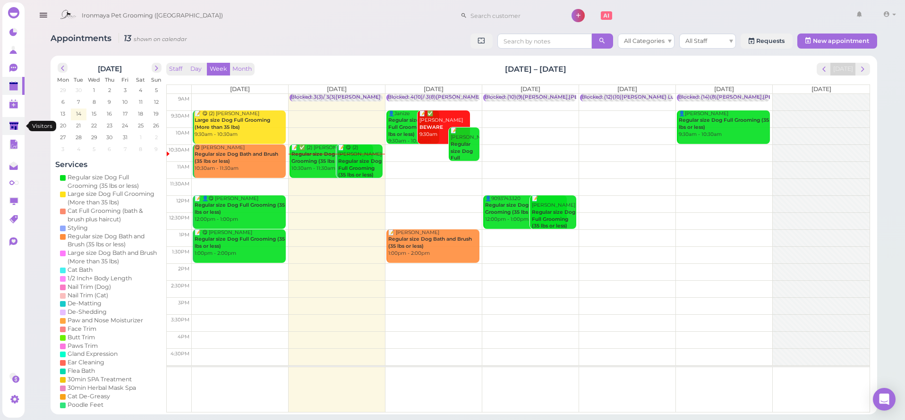
click at [16, 123] on icon at bounding box center [13, 126] width 9 height 7
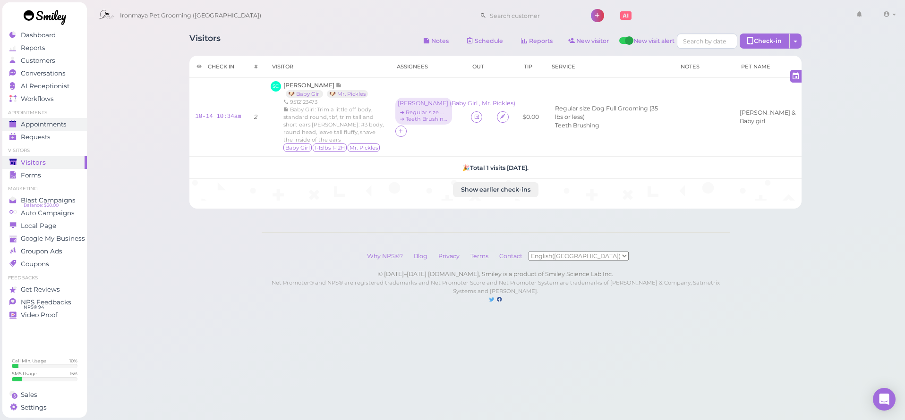
click at [28, 123] on span "Appointments" at bounding box center [44, 124] width 46 height 8
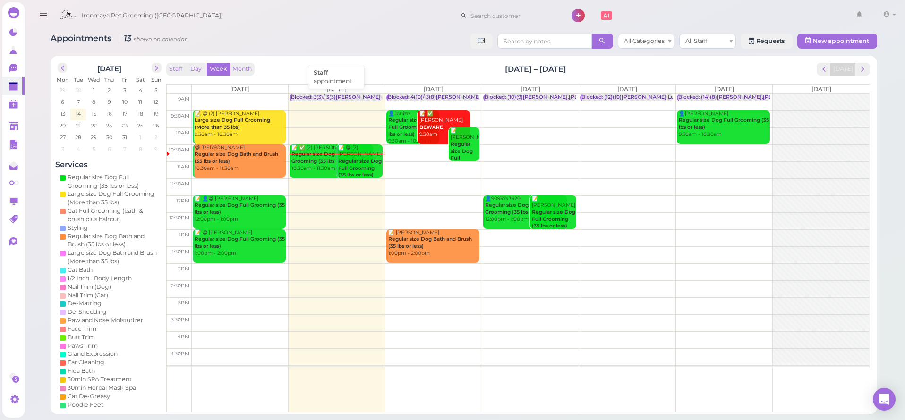
click at [342, 95] on div "Blocked: 3(3)/ 3(3)[PERSON_NAME] [PERSON_NAME] • appointment" at bounding box center [377, 97] width 173 height 7
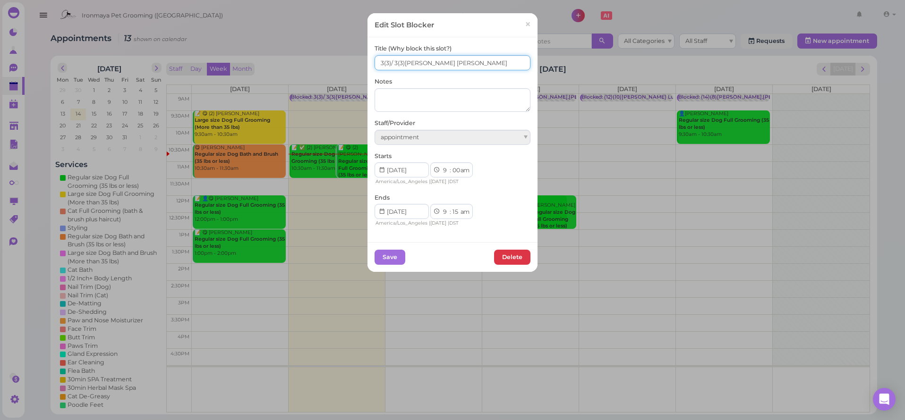
click at [376, 66] on input "3(3)/ 3(3)[PERSON_NAME] [PERSON_NAME]" at bounding box center [452, 62] width 156 height 15
click at [378, 60] on input "3(3)/ 3(3)[PERSON_NAME] [PERSON_NAME]" at bounding box center [452, 62] width 156 height 15
click at [394, 62] on input "2(3)/ 3(3)[PERSON_NAME] [PERSON_NAME]" at bounding box center [452, 62] width 156 height 15
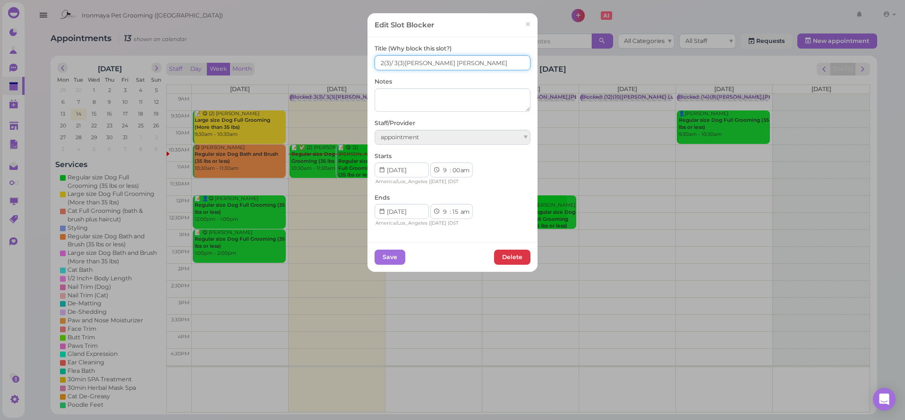
click at [394, 62] on input "2(3)/ 3(3)[PERSON_NAME] [PERSON_NAME]" at bounding box center [452, 62] width 156 height 15
click at [392, 62] on input "2(3)/ 3(3)[PERSON_NAME] [PERSON_NAME]" at bounding box center [452, 62] width 156 height 15
type input "2(3)/ 2(3)[PERSON_NAME] [PERSON_NAME]"
click at [383, 259] on button "Save" at bounding box center [389, 257] width 31 height 15
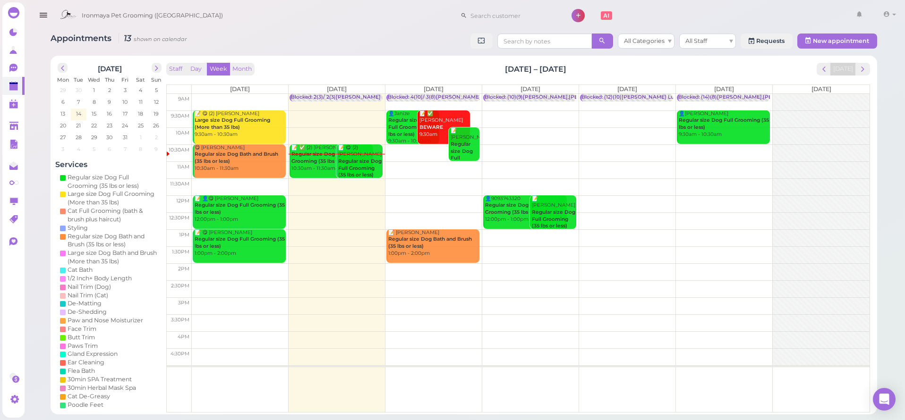
click at [310, 168] on div "📝 ✅ (2) [PERSON_NAME] Regular size Dog Full Grooming (35 lbs or less) 10:30am -…" at bounding box center [332, 159] width 82 height 28
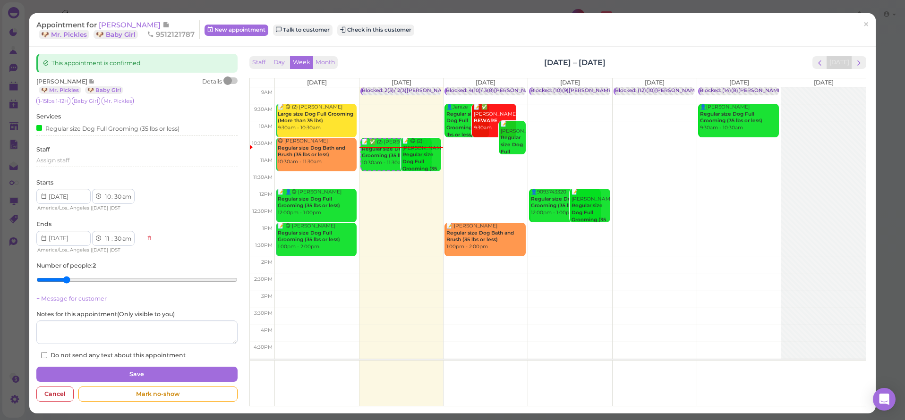
type input "1"
drag, startPoint x: 49, startPoint y: 281, endPoint x: 50, endPoint y: 275, distance: 5.7
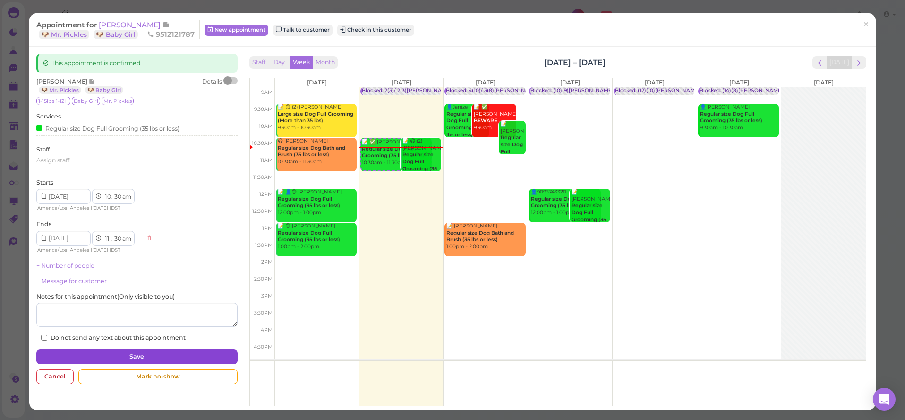
click at [94, 349] on button "Save" at bounding box center [136, 356] width 201 height 15
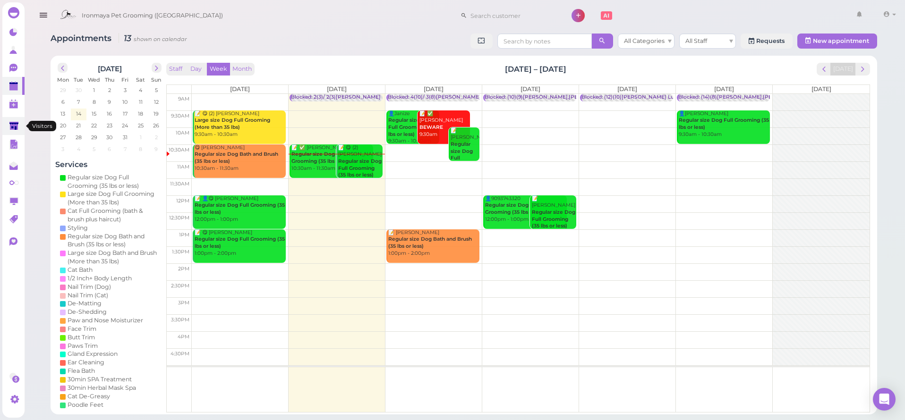
click at [15, 128] on icon at bounding box center [13, 126] width 9 height 7
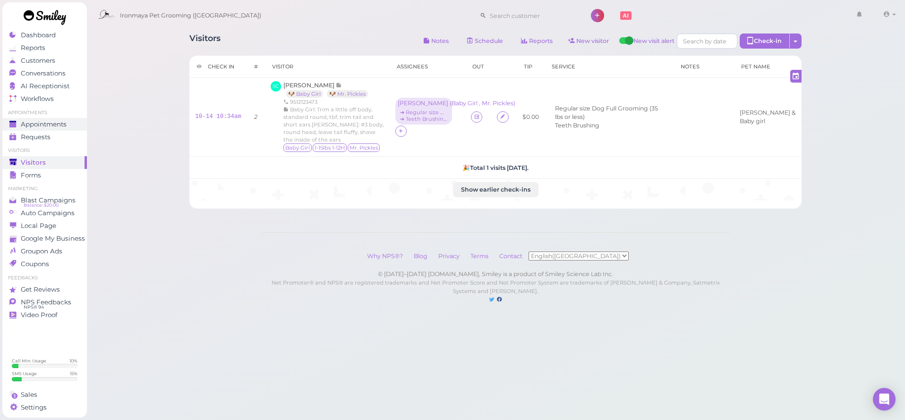
click at [41, 122] on span "Appointments" at bounding box center [44, 124] width 46 height 8
